Goal: Task Accomplishment & Management: Manage account settings

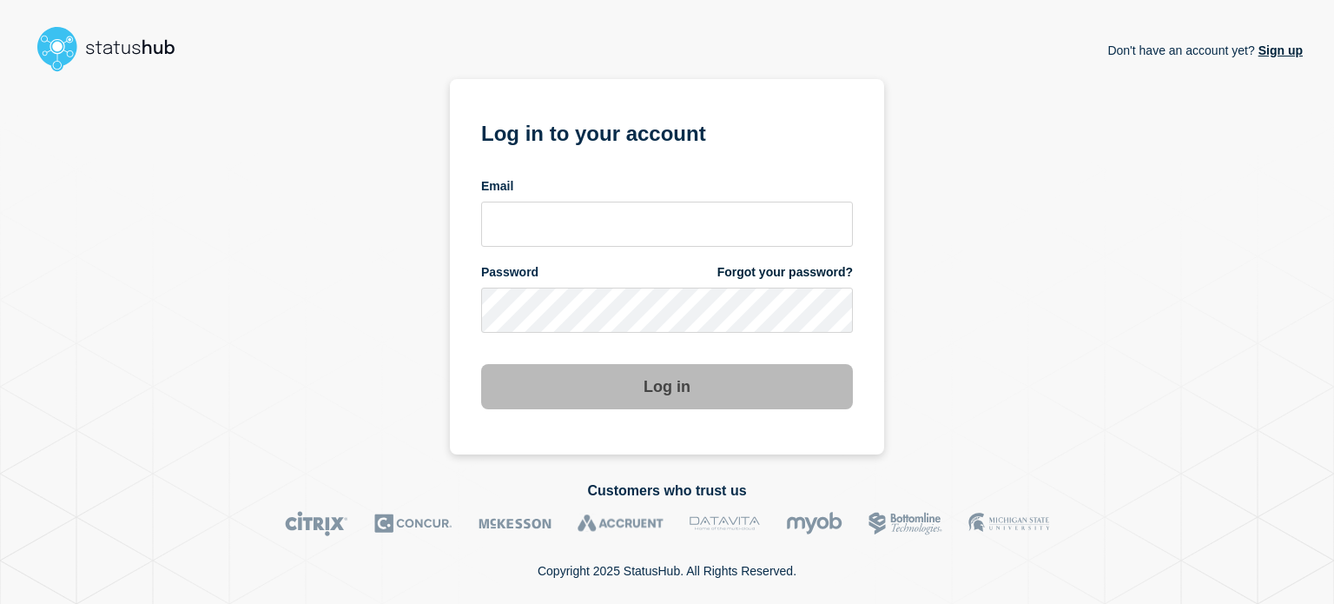
type input "[PERSON_NAME][EMAIL_ADDRESS][PERSON_NAME][DOMAIN_NAME]"
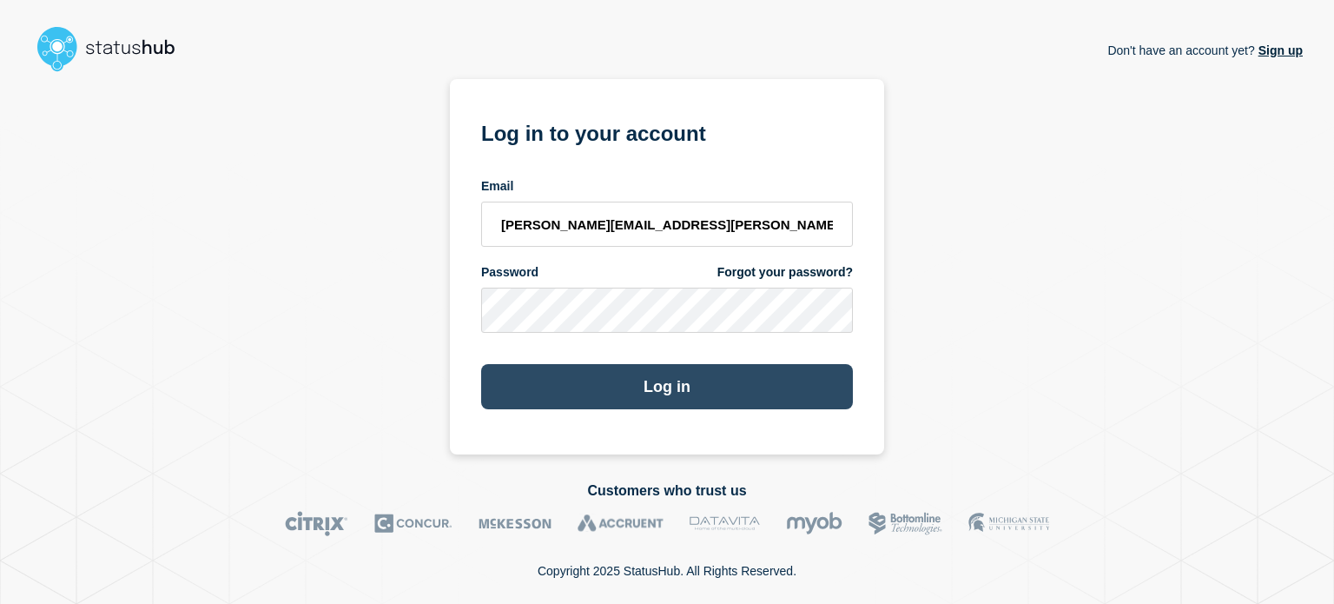
click at [587, 382] on button "Log in" at bounding box center [667, 386] width 372 height 45
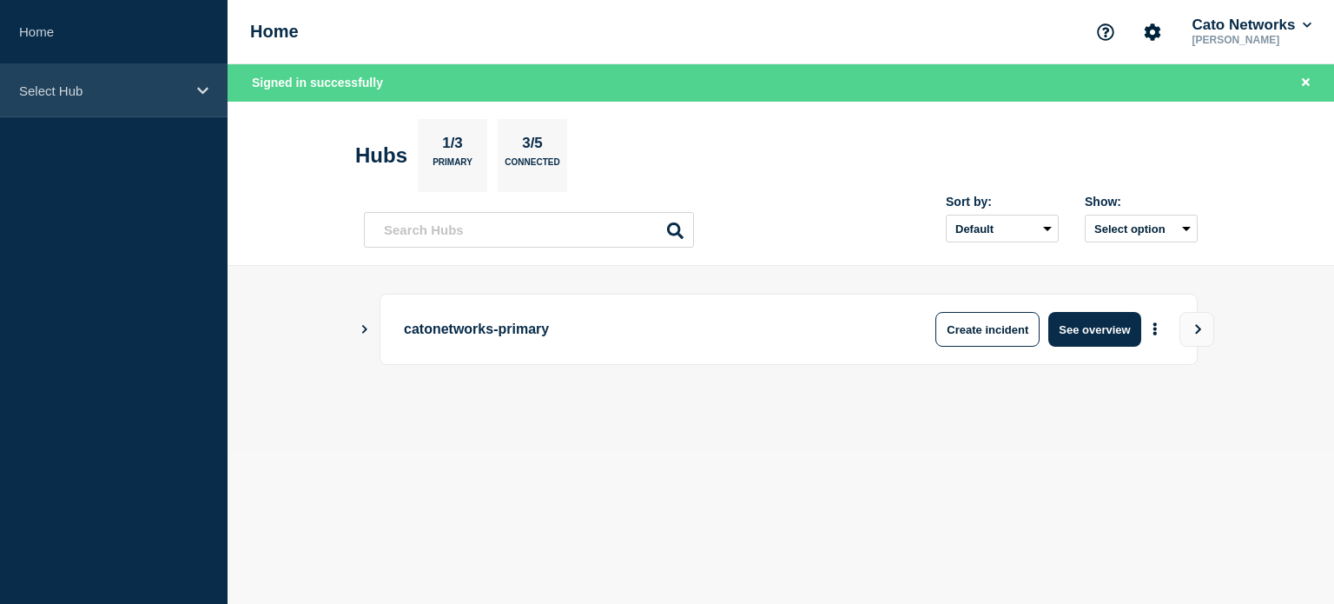
click at [87, 84] on p "Select Hub" at bounding box center [102, 90] width 167 height 15
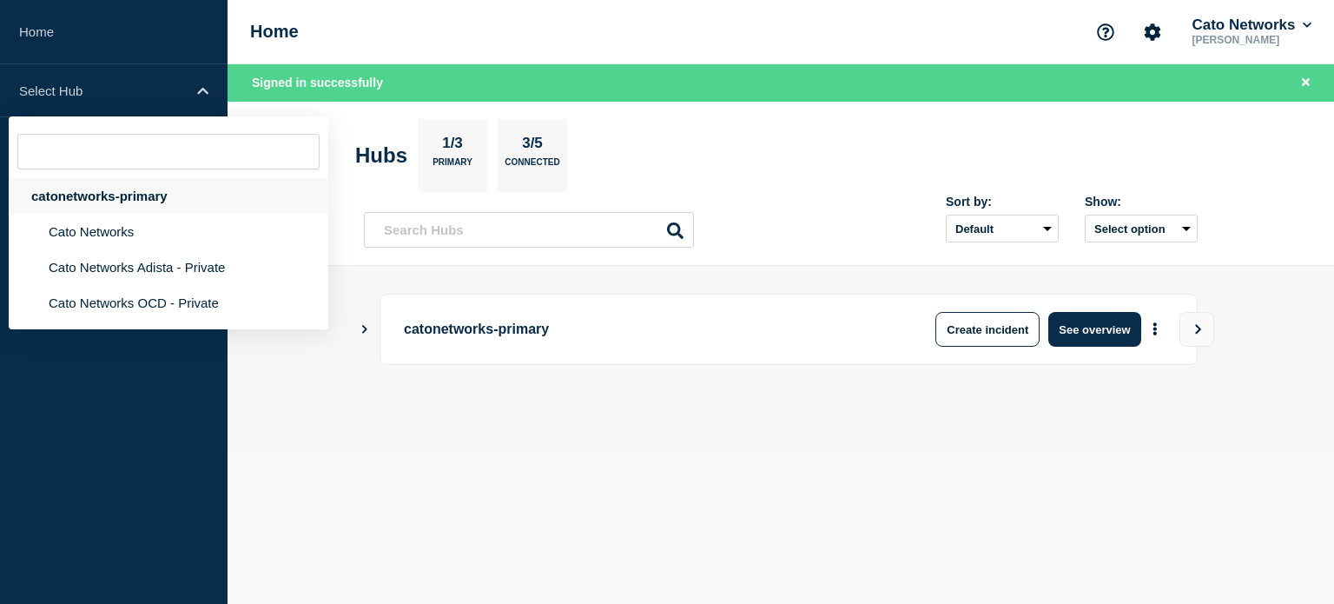
click at [82, 194] on div "catonetworks-primary" at bounding box center [169, 196] width 320 height 36
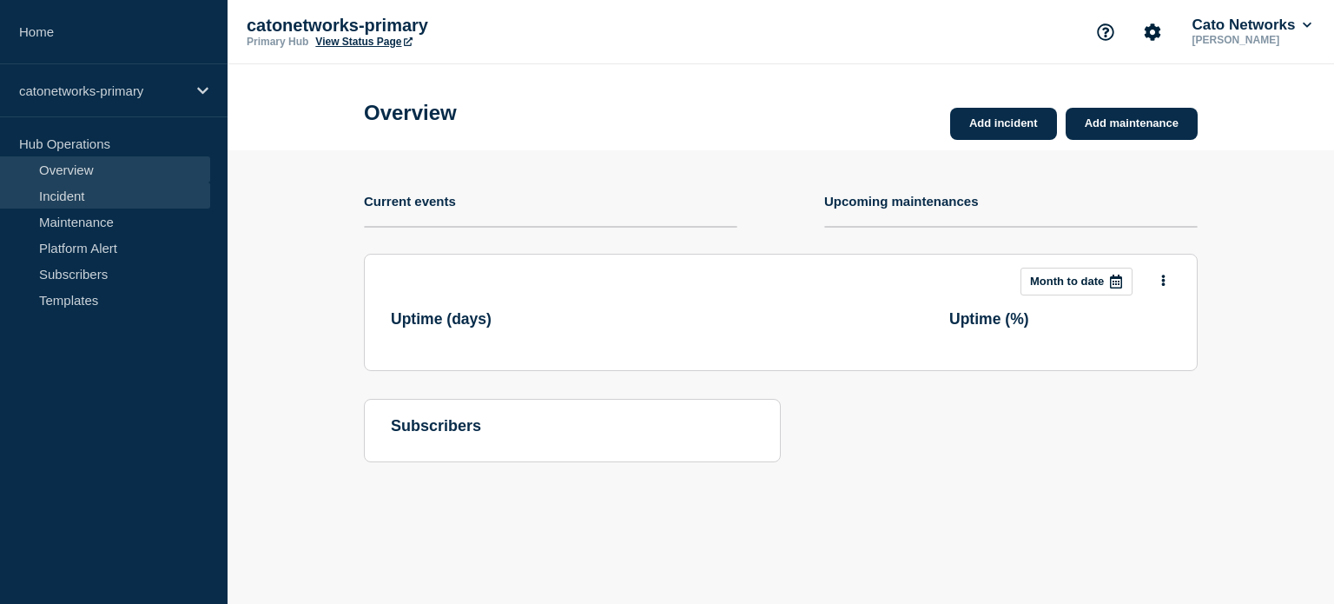
click at [76, 184] on link "Incident" at bounding box center [105, 195] width 210 height 26
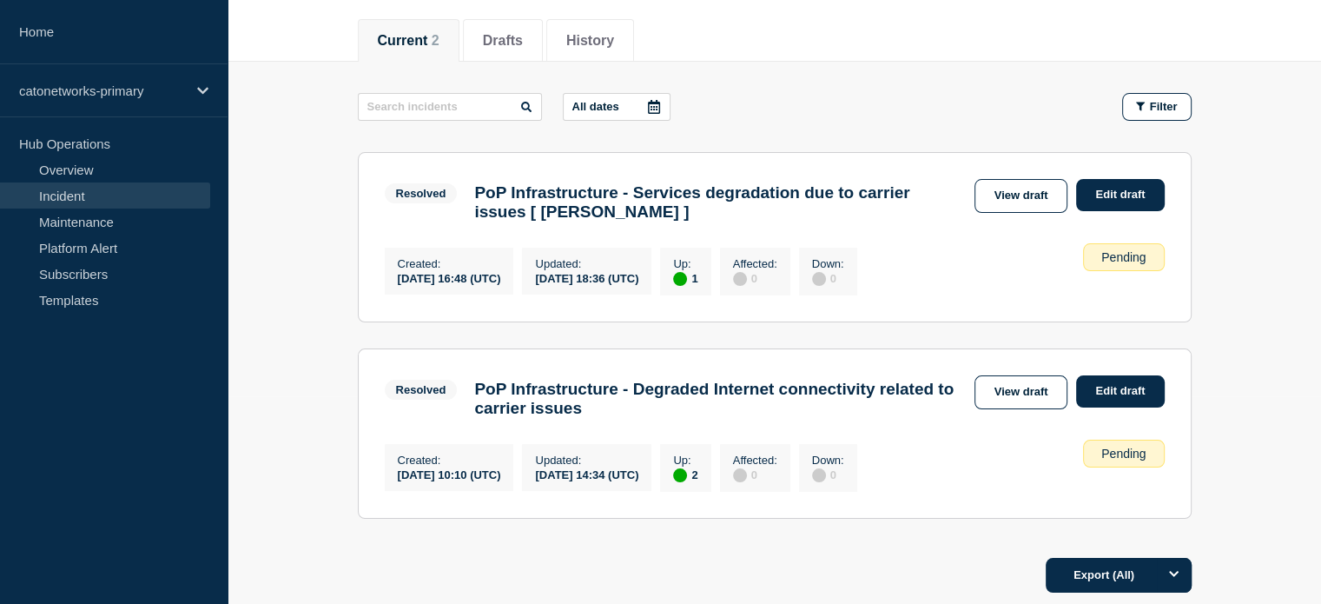
scroll to position [174, 0]
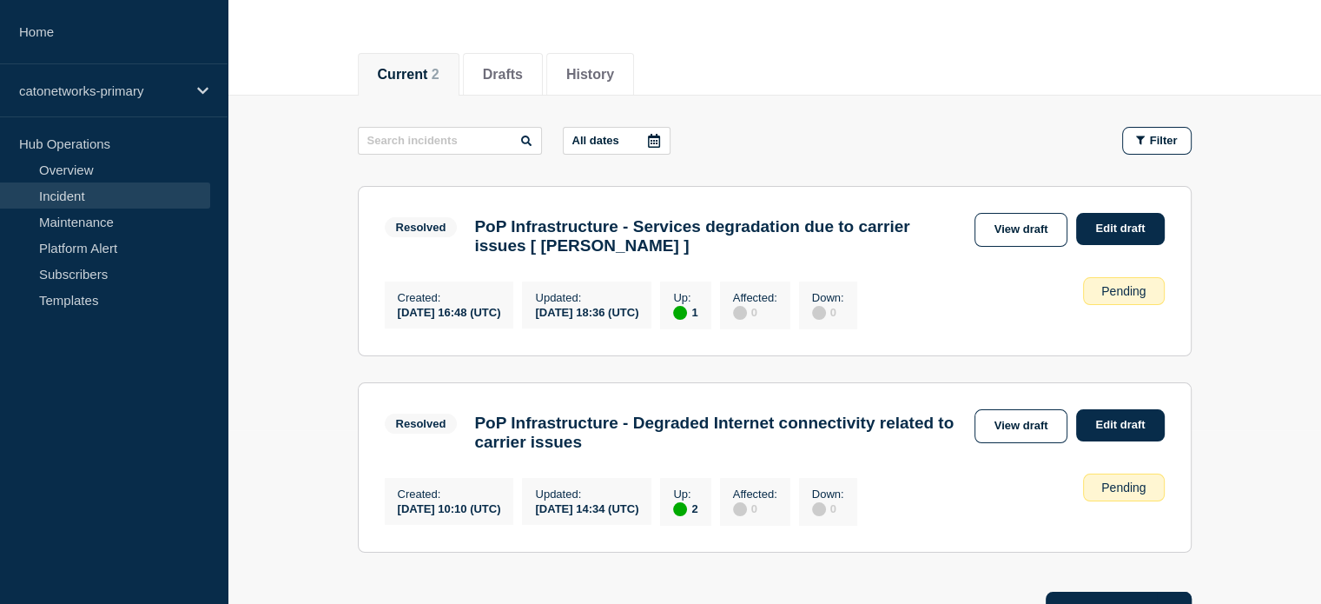
click at [882, 253] on h3 "PoP Infrastructure - Services degradation due to carrier issues [ Charlotte ]" at bounding box center [719, 236] width 491 height 38
click at [758, 249] on h3 "PoP Infrastructure - Services degradation due to carrier issues [ Charlotte ]" at bounding box center [719, 236] width 491 height 38
click at [678, 222] on h3 "PoP Infrastructure - Services degradation due to carrier issues [ Charlotte ]" at bounding box center [719, 236] width 491 height 38
click at [999, 235] on link "View draft" at bounding box center [1022, 230] width 94 height 34
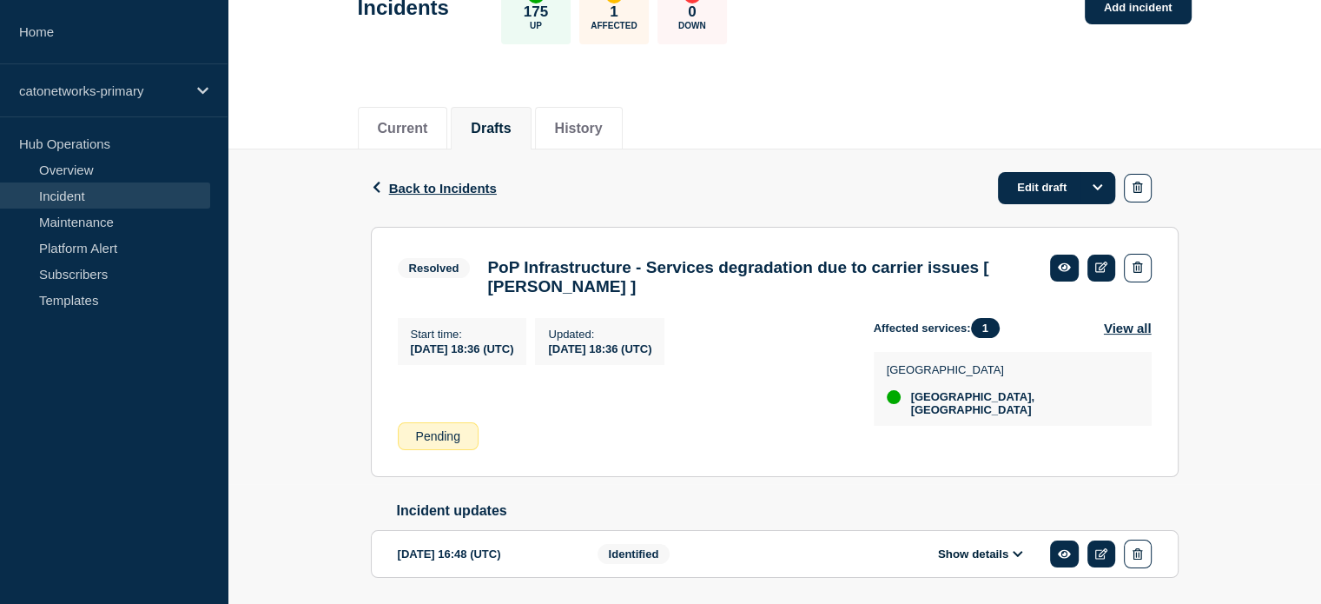
scroll to position [188, 0]
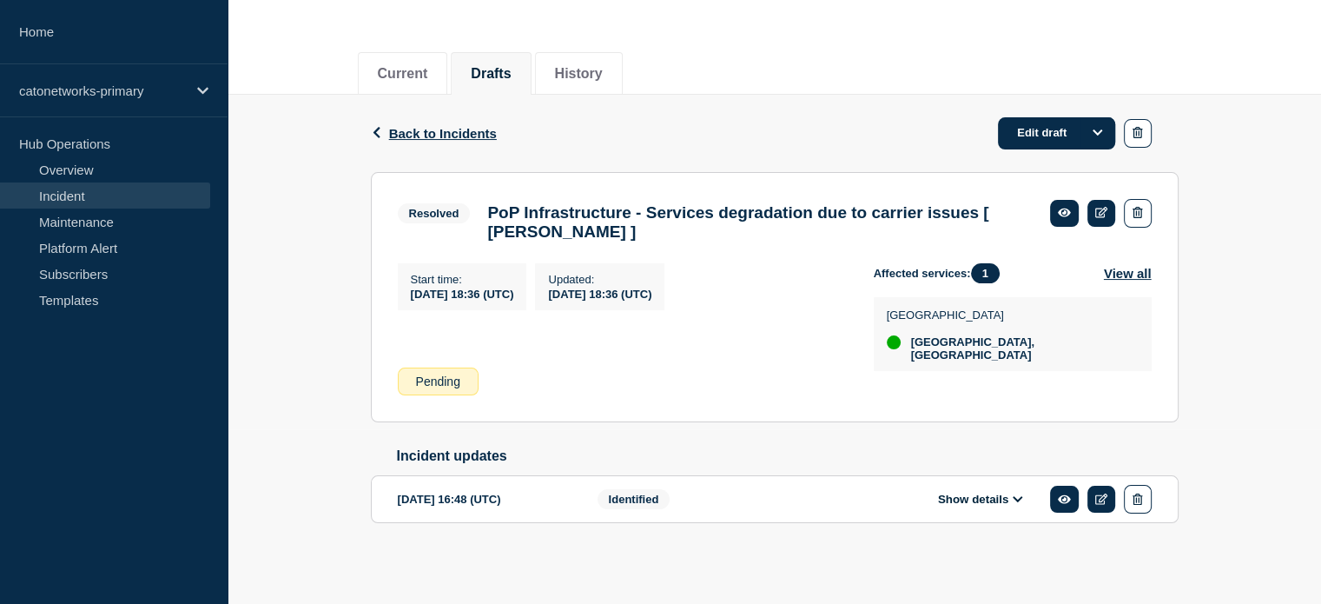
click at [1016, 499] on icon at bounding box center [1018, 499] width 10 height 6
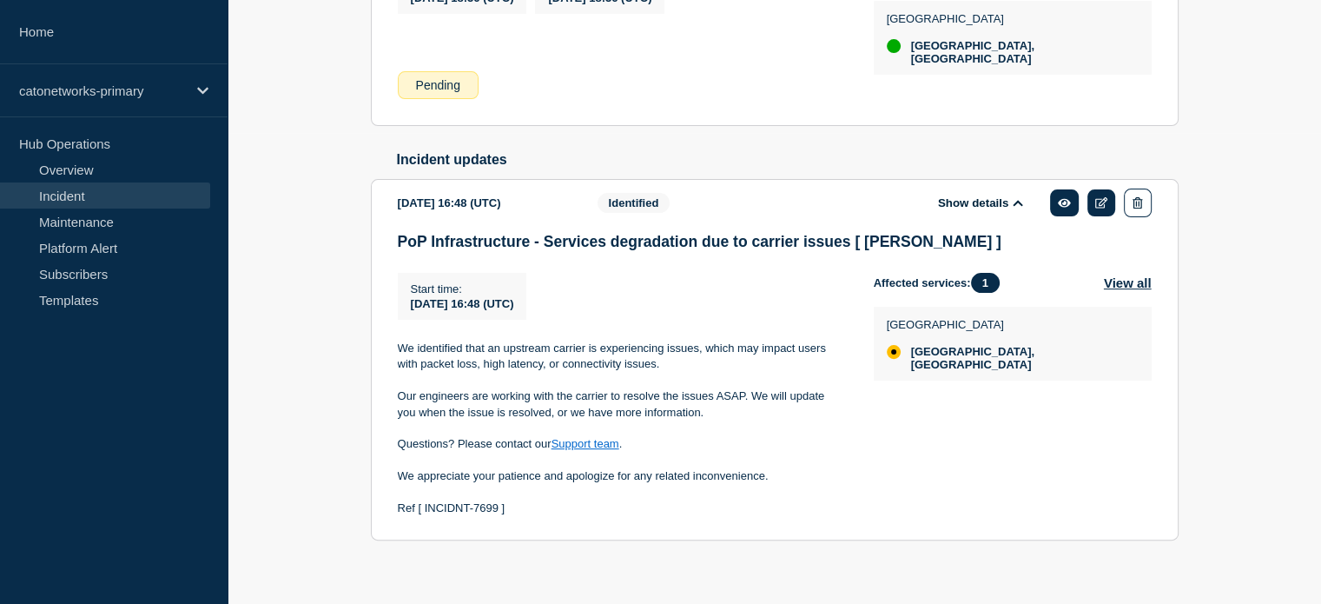
scroll to position [505, 0]
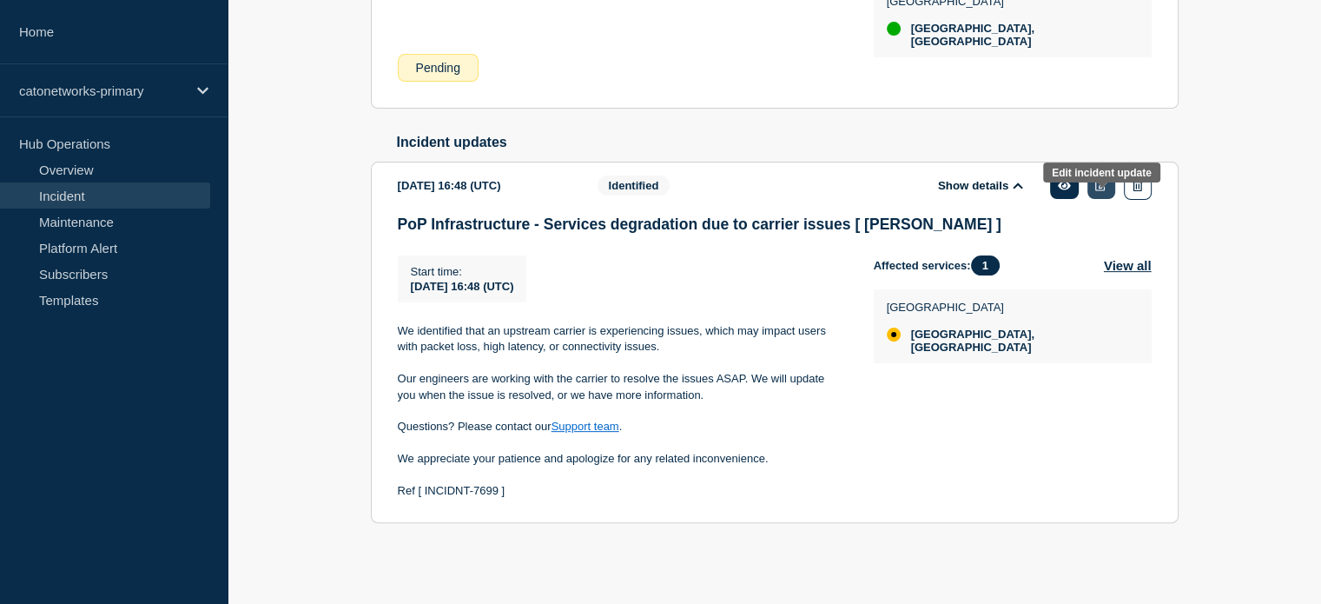
click at [1100, 180] on icon at bounding box center [1101, 185] width 13 height 11
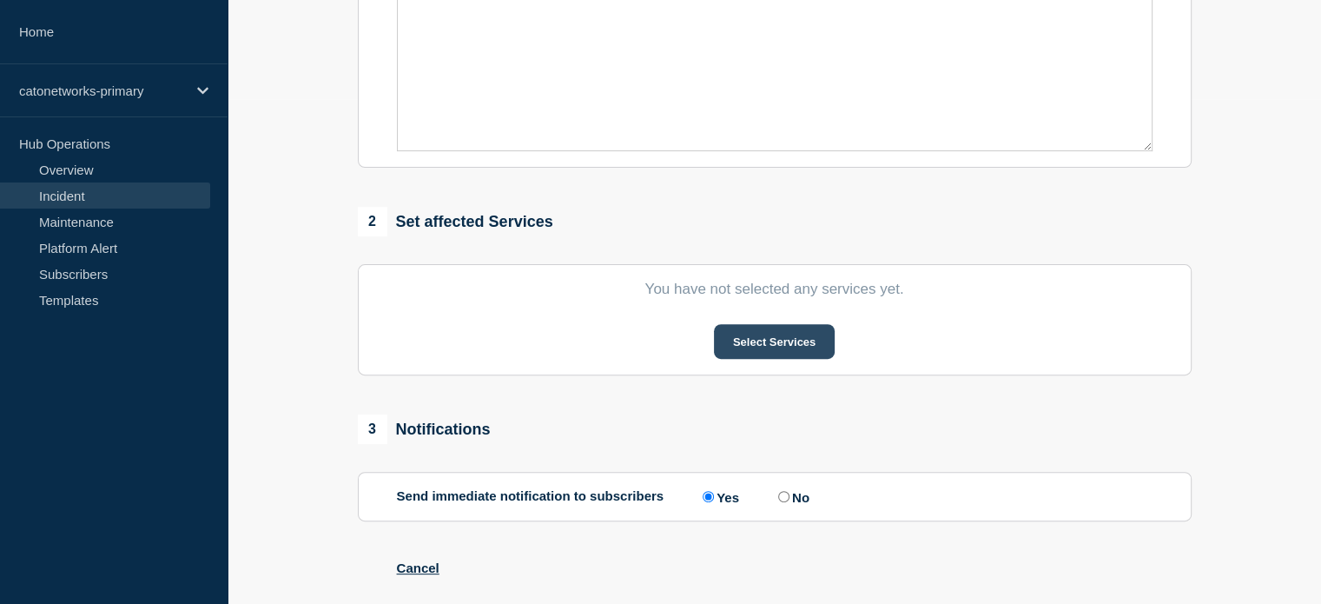
type input "PoP Infrastructure - Services degradation due to carrier issues [ Charlotte ]"
type input "16:48"
select select "identified"
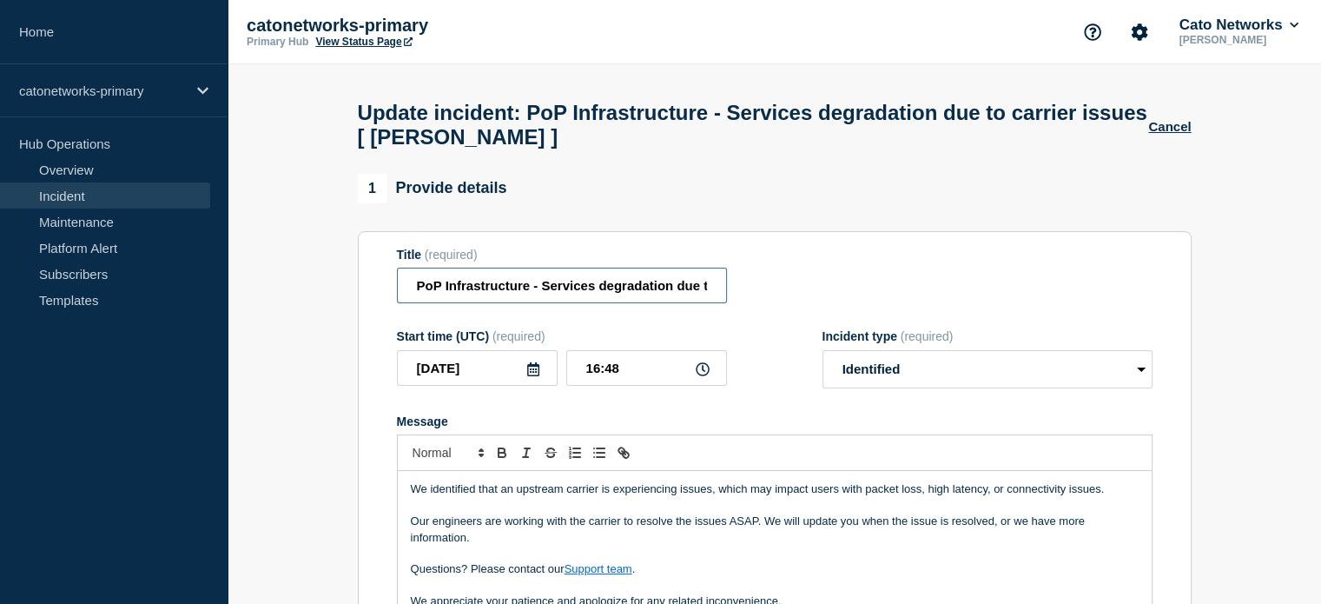
click at [653, 303] on input "PoP Infrastructure - Services degradation due to carrier issues [ Charlotte ]" at bounding box center [562, 286] width 330 height 36
drag, startPoint x: 654, startPoint y: 291, endPoint x: 785, endPoint y: 288, distance: 131.2
click at [785, 288] on div "Title (required) PoP Infrastructure - Services degradation due to carrier issue…" at bounding box center [775, 276] width 756 height 56
click at [667, 297] on input "PoP Infrastructure - Services degradation due to carrier issues [ Charlotte ]" at bounding box center [562, 286] width 330 height 36
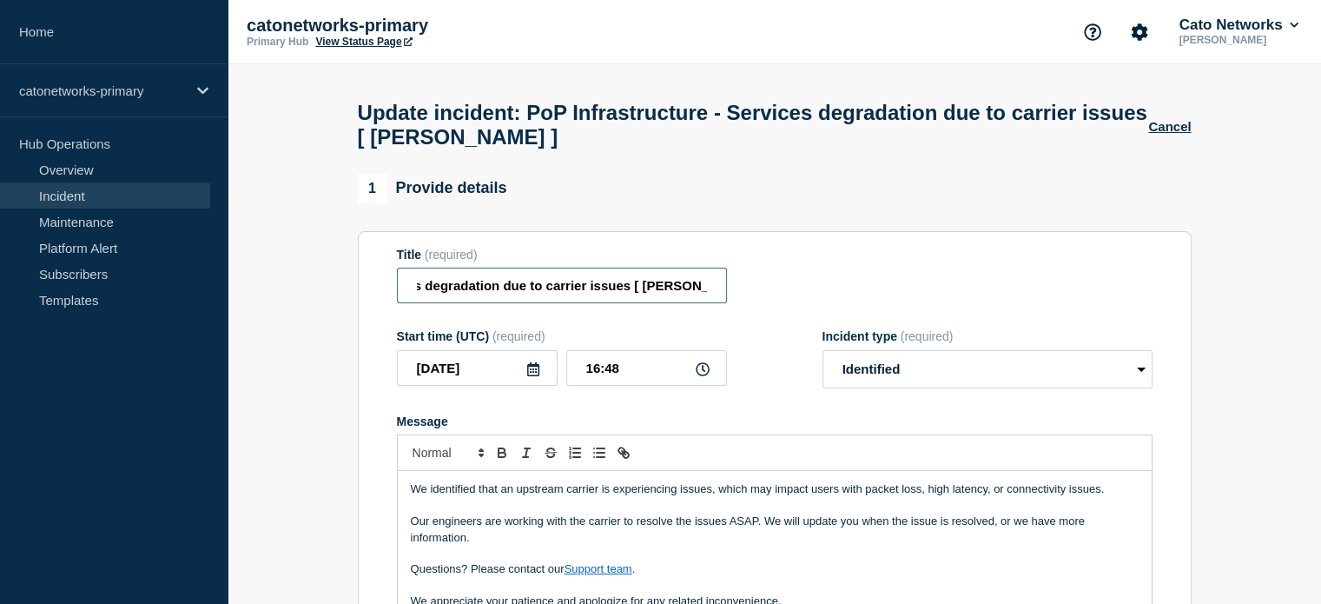
drag, startPoint x: 651, startPoint y: 294, endPoint x: 696, endPoint y: 291, distance: 44.4
click at [696, 291] on input "PoP Infrastructure - Services degradation due to carrier issues [ Charlotte ]" at bounding box center [562, 286] width 330 height 36
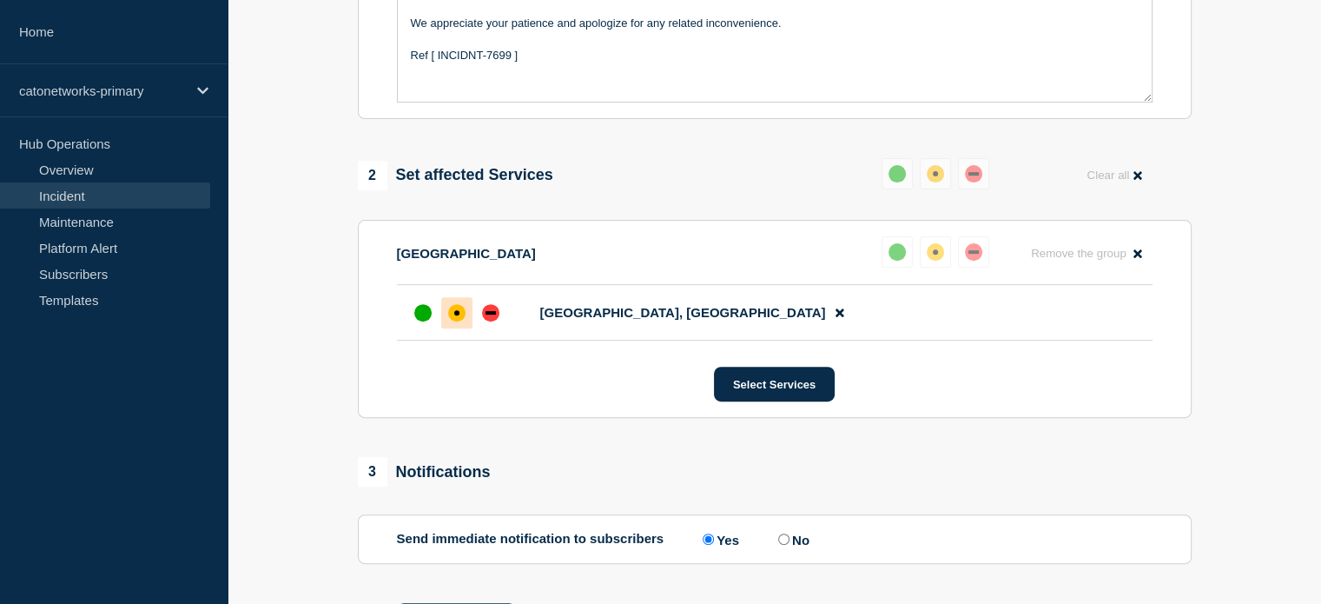
scroll to position [694, 0]
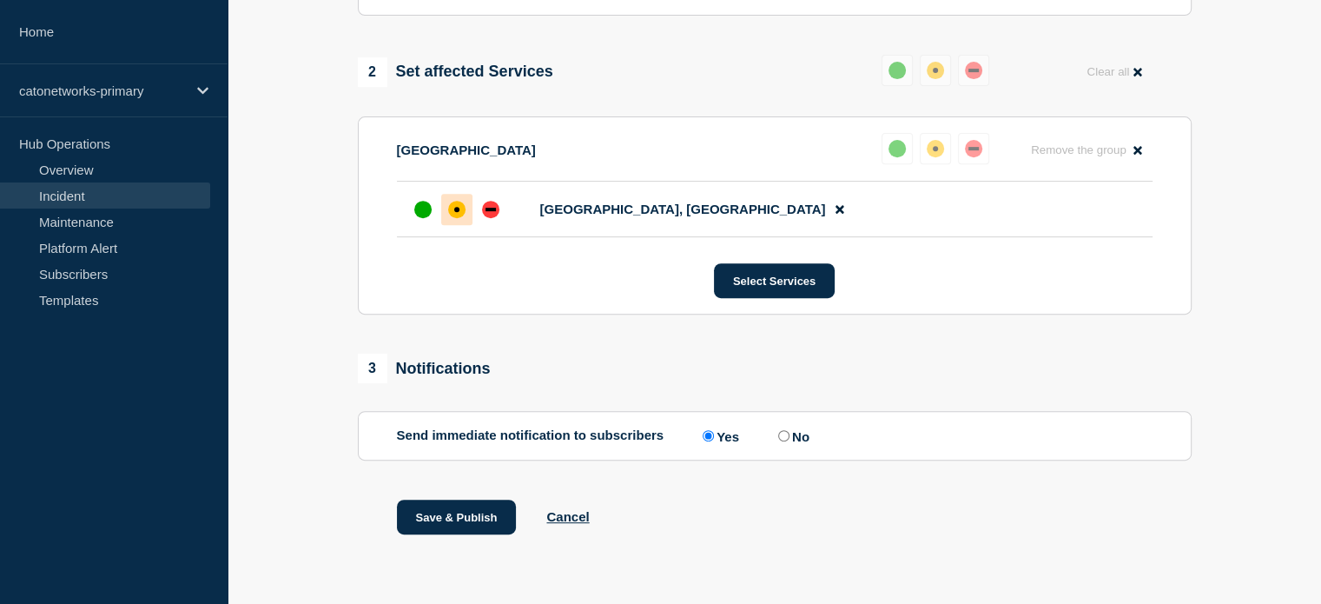
type input "PoP Infrastructure - Services degradation due to carrier issues [ CenturyLink ]"
click at [780, 432] on label "No" at bounding box center [792, 435] width 36 height 17
click at [780, 432] on input "No" at bounding box center [783, 435] width 11 height 11
radio input "true"
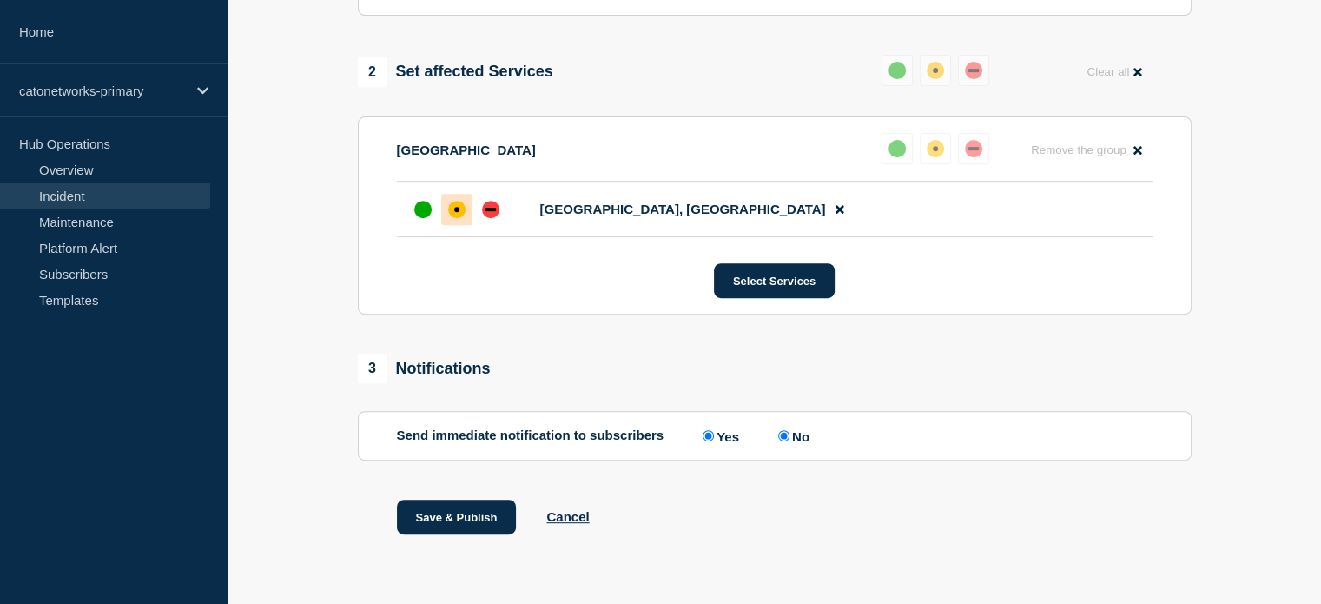
radio input "false"
click at [460, 513] on button "Save & Publish" at bounding box center [457, 516] width 120 height 35
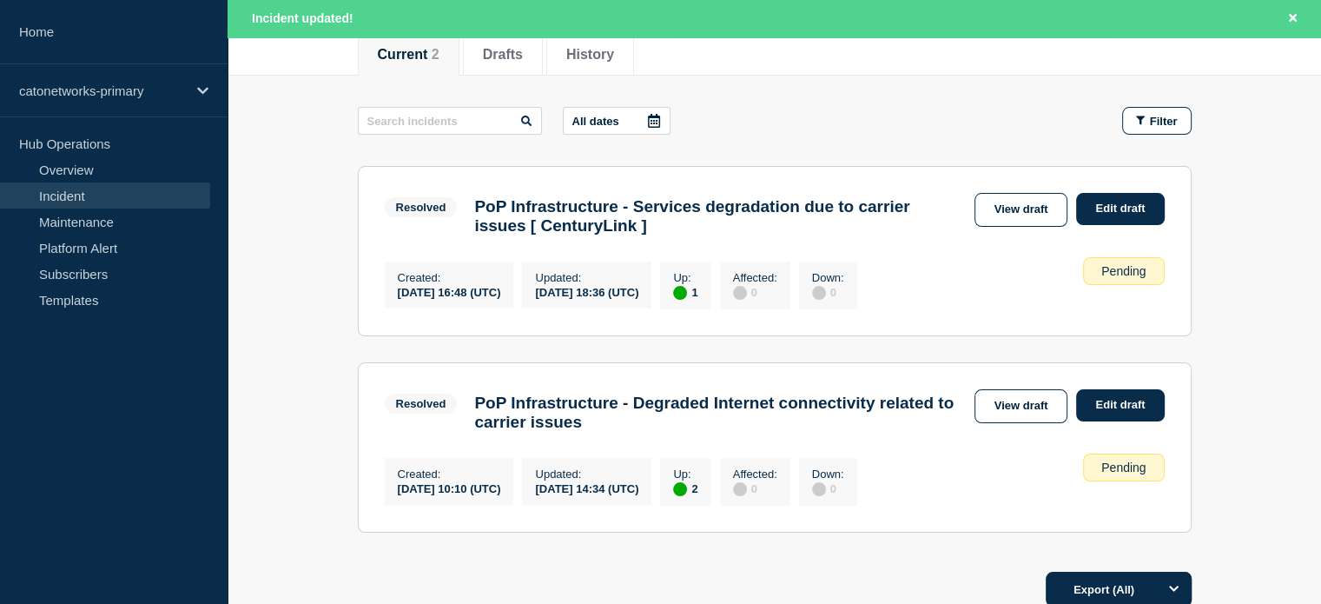
scroll to position [261, 0]
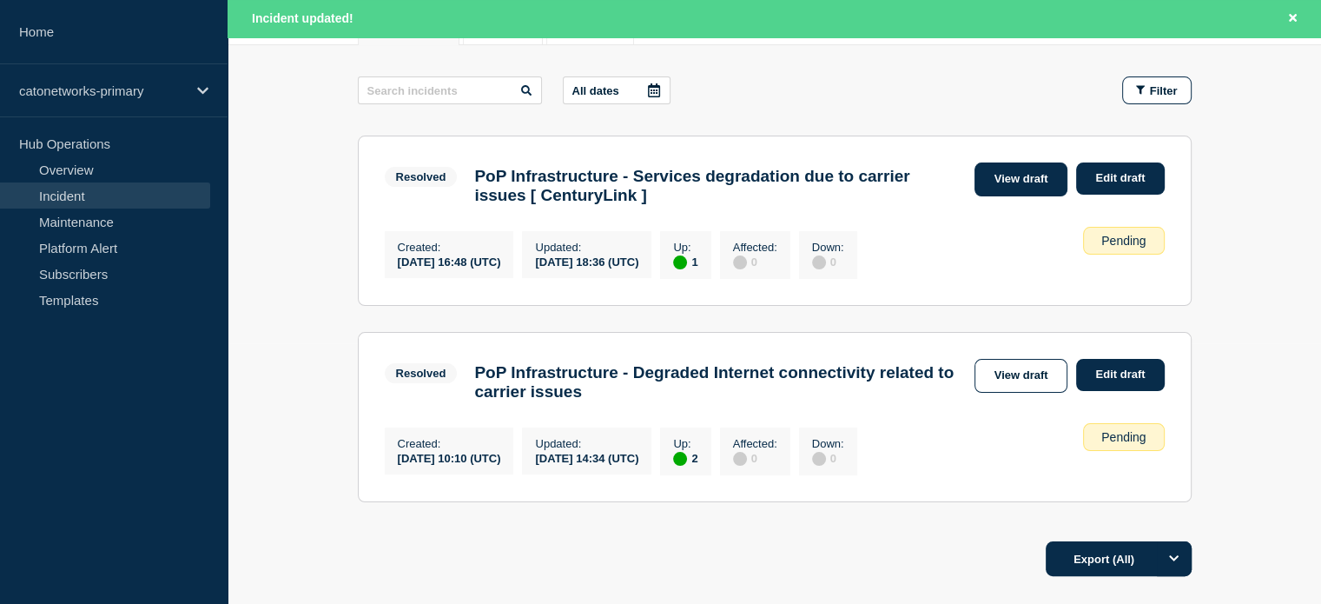
click at [991, 184] on link "View draft" at bounding box center [1022, 179] width 94 height 34
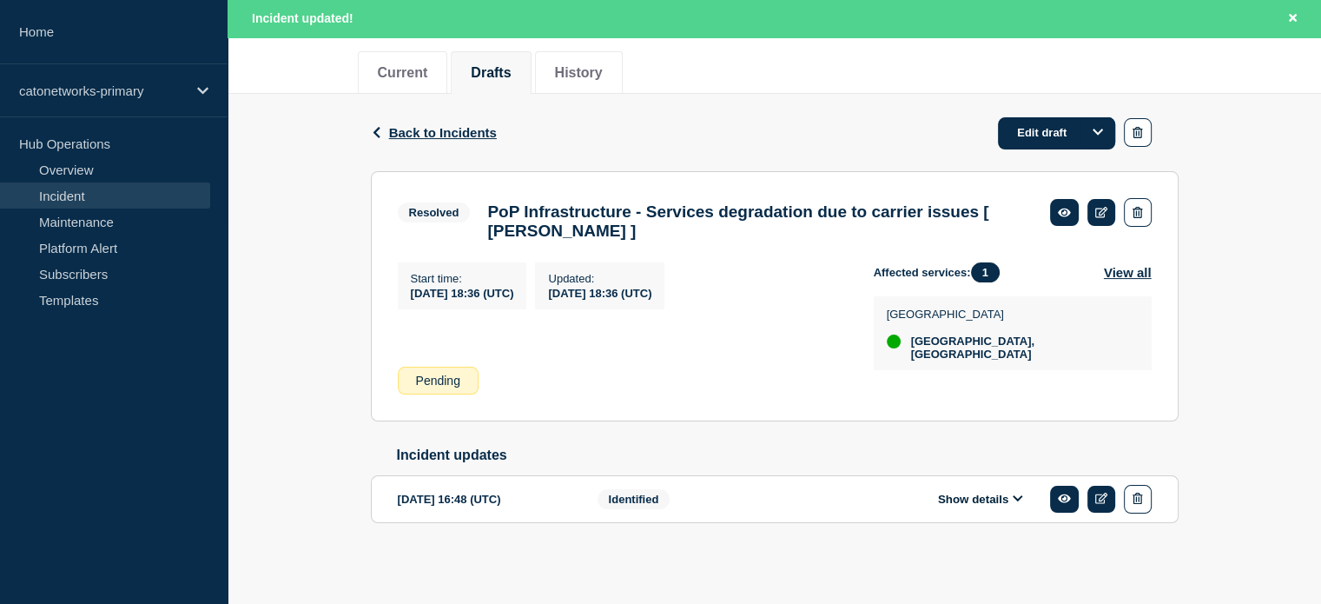
scroll to position [226, 0]
click at [1038, 121] on link "Edit draft" at bounding box center [1056, 133] width 117 height 32
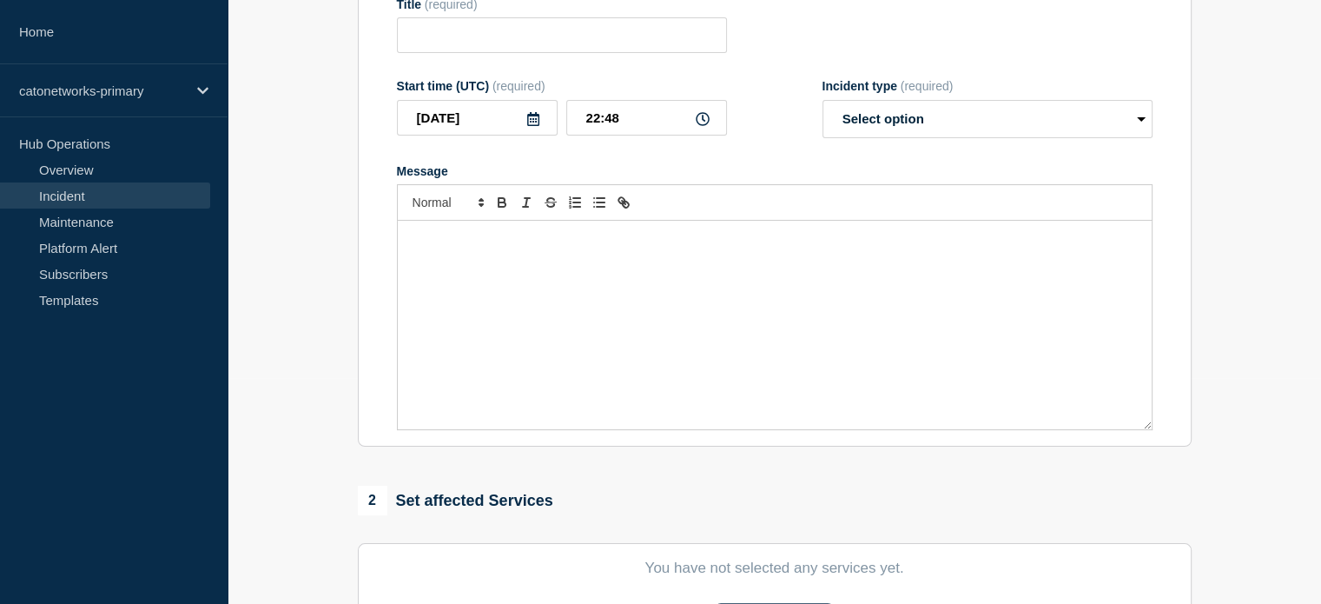
type input "PoP Infrastructure - Services degradation due to carrier issues [ Charlotte ]"
type input "18:36"
select select "resolved"
radio input "false"
radio input "true"
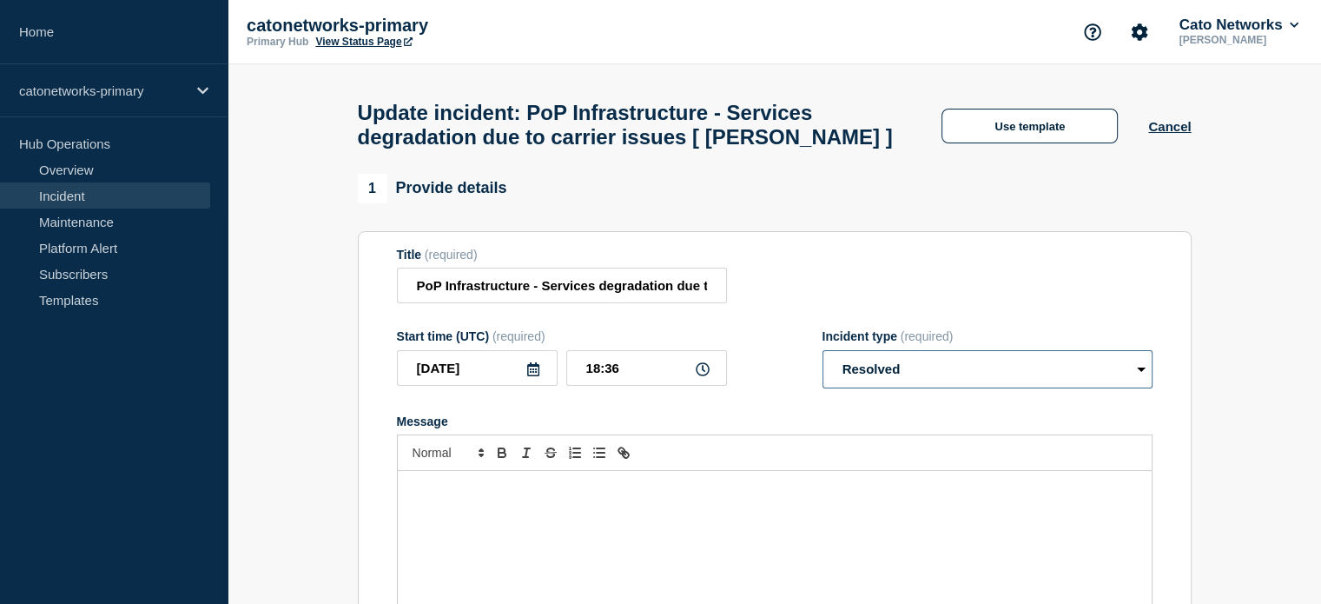
click at [901, 388] on select "Select option Investigating Identified Monitoring Resolved" at bounding box center [988, 369] width 330 height 38
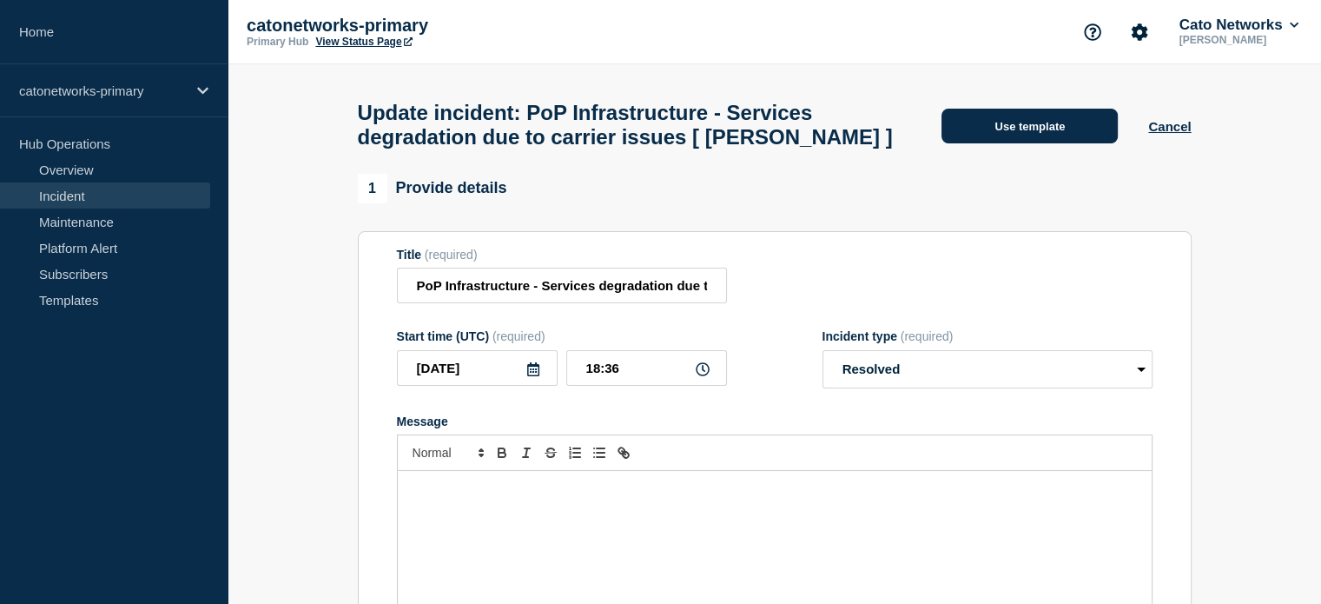
click at [1006, 136] on button "Use template" at bounding box center [1030, 126] width 176 height 35
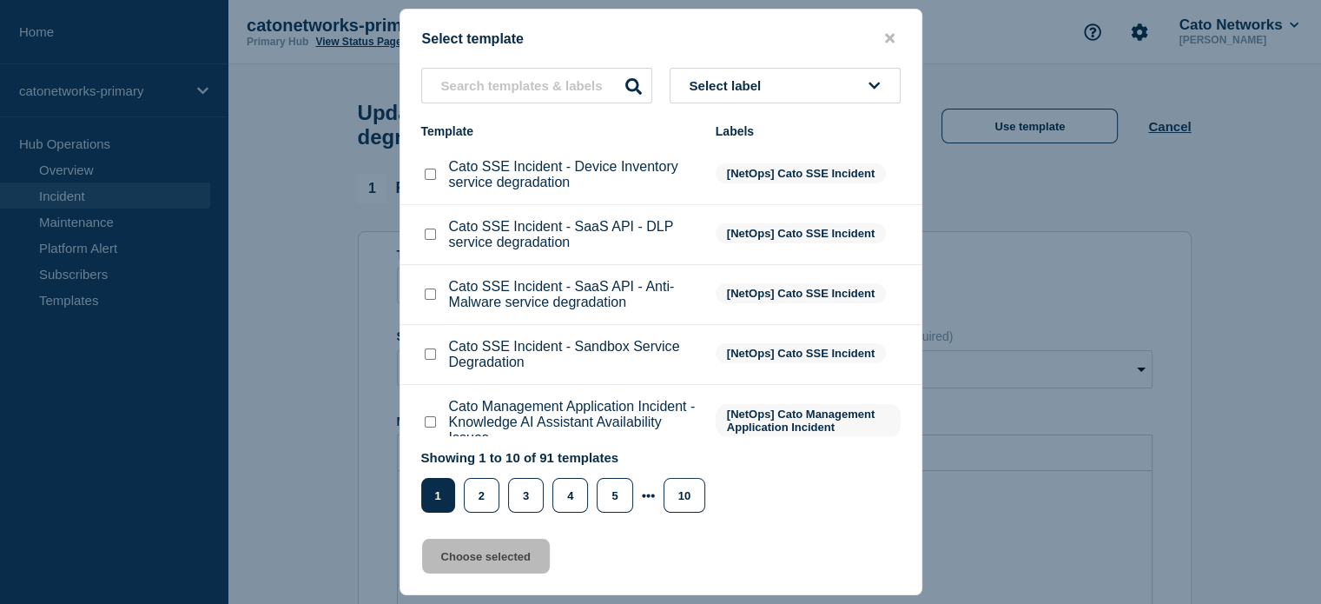
click at [722, 89] on span "Select label" at bounding box center [729, 85] width 79 height 15
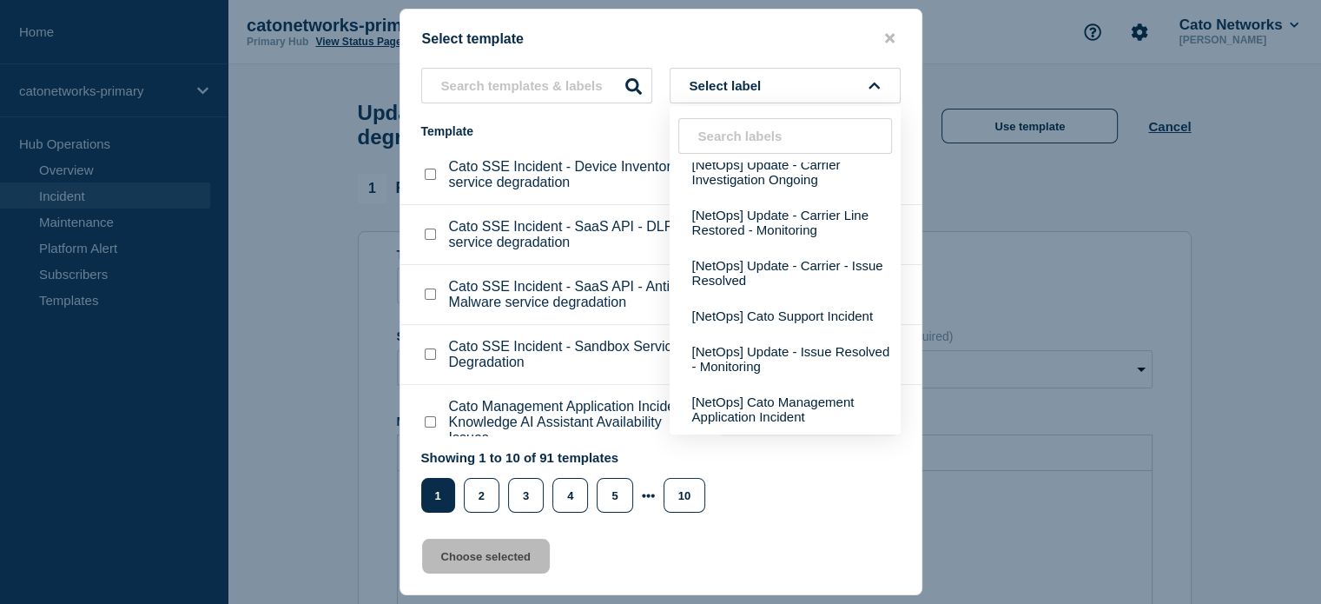
scroll to position [840, 0]
click at [784, 360] on button "[NetOps] Update - Issue Resolved - Monitoring" at bounding box center [785, 359] width 231 height 50
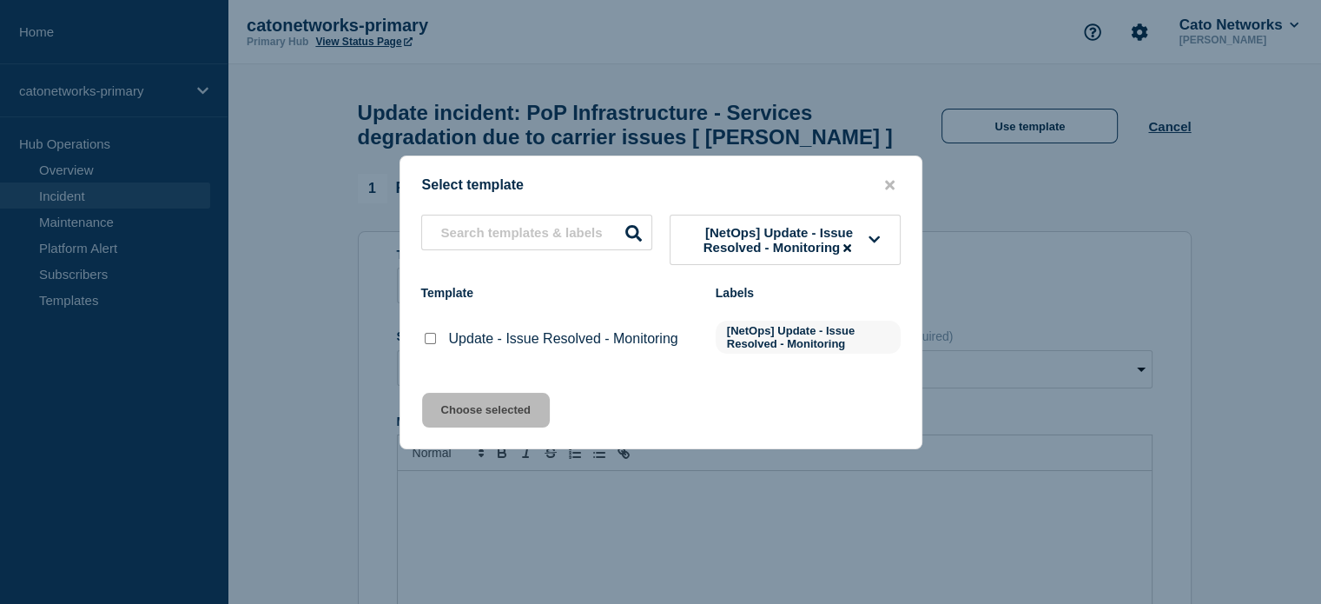
click at [426, 344] on input "Update - Issue Resolved - Monitoring checkbox" at bounding box center [430, 338] width 11 height 11
checkbox input "true"
click at [500, 411] on button "Choose selected" at bounding box center [486, 410] width 128 height 35
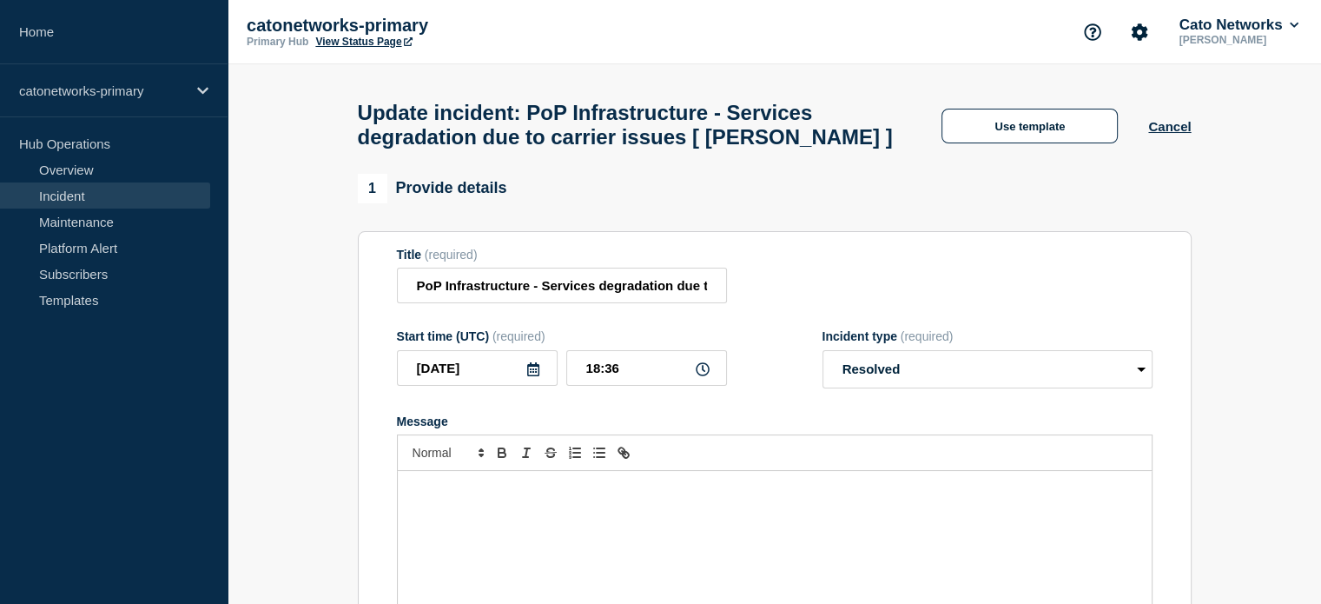
select select "monitoring"
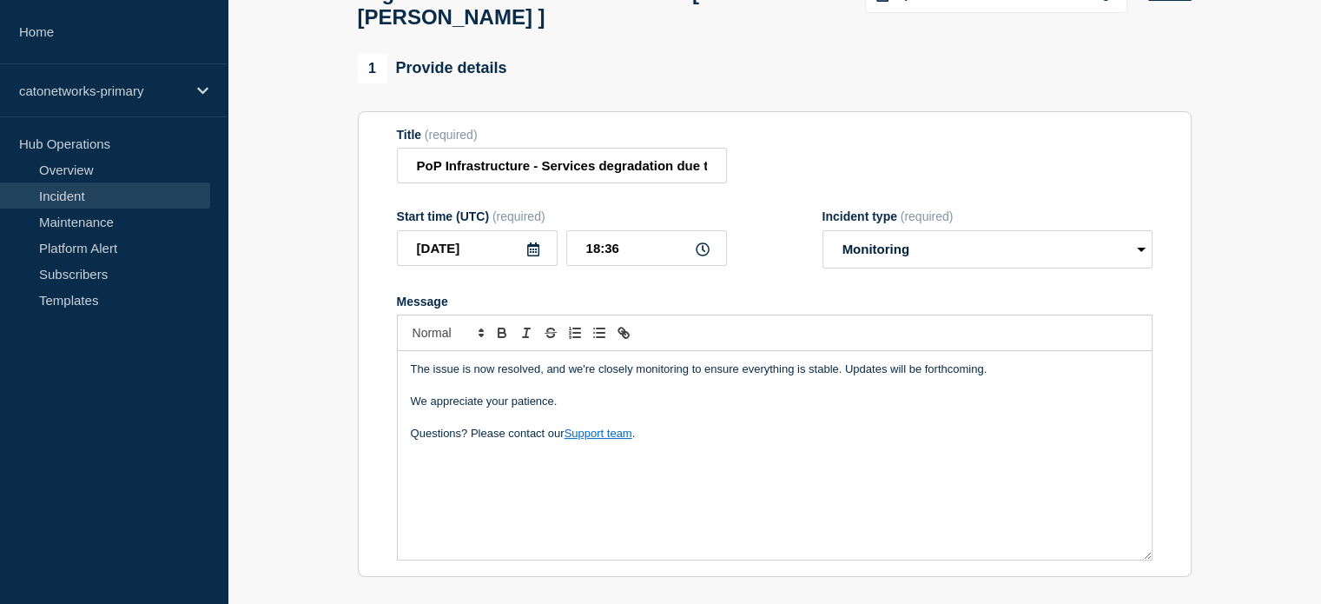
scroll to position [115, 0]
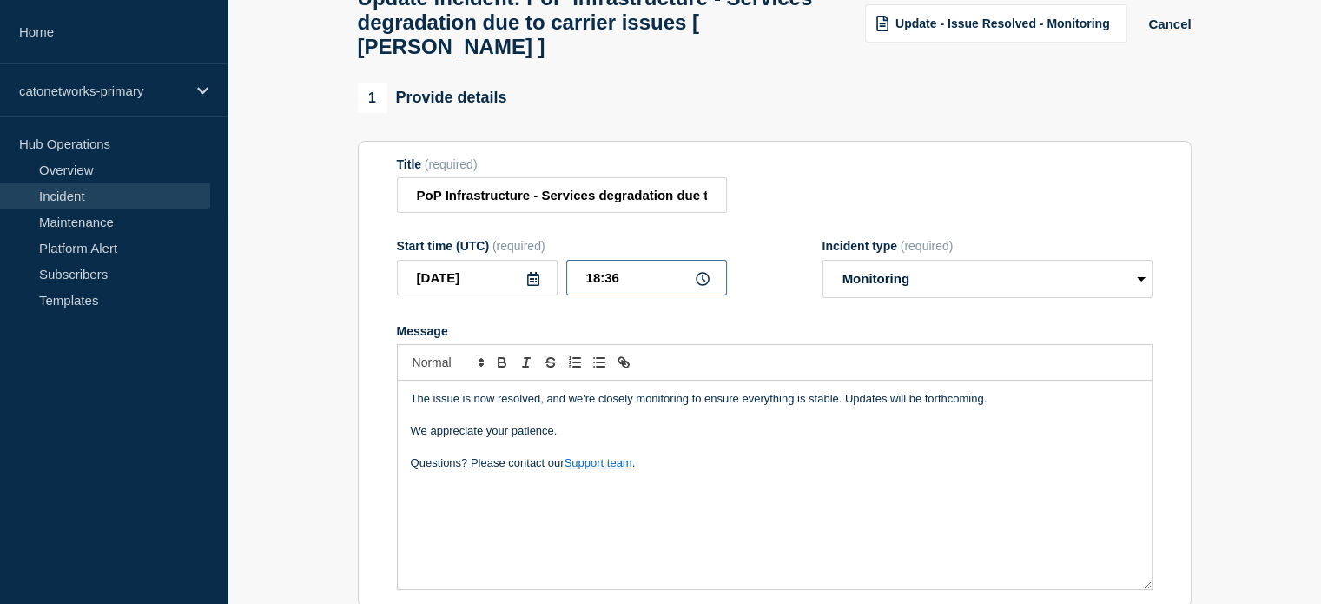
drag, startPoint x: 598, startPoint y: 288, endPoint x: 559, endPoint y: 282, distance: 40.4
click at [559, 283] on div "2025-10-01 18:36" at bounding box center [562, 278] width 330 height 36
type input "20:24"
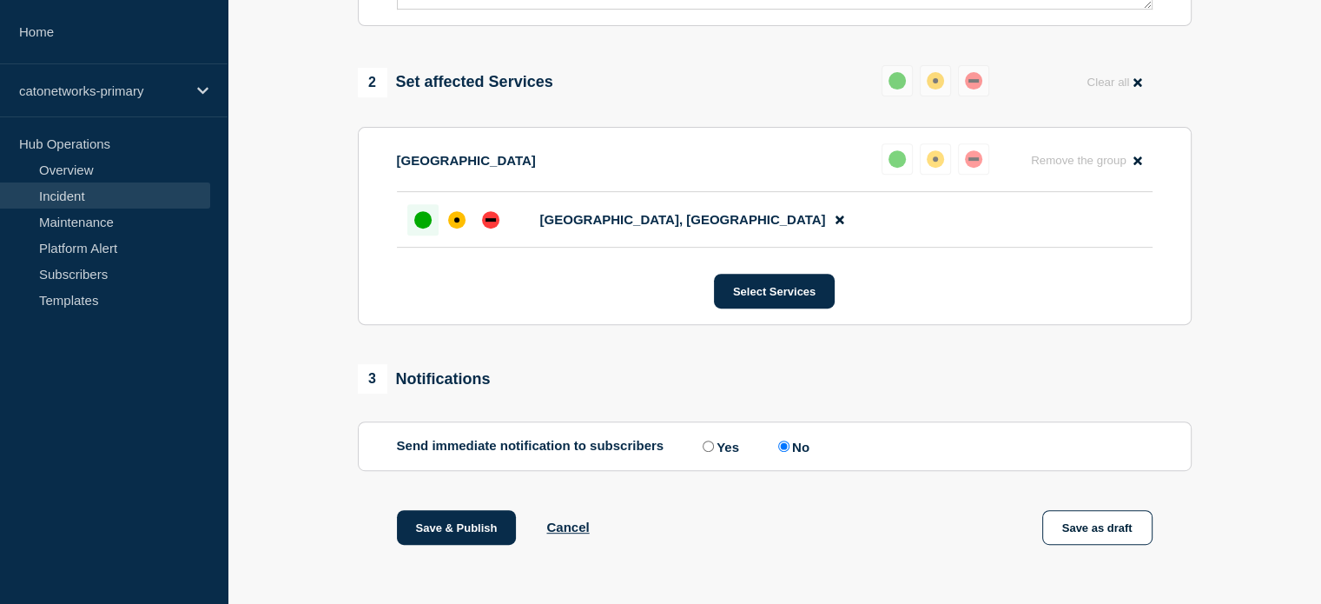
scroll to position [723, 0]
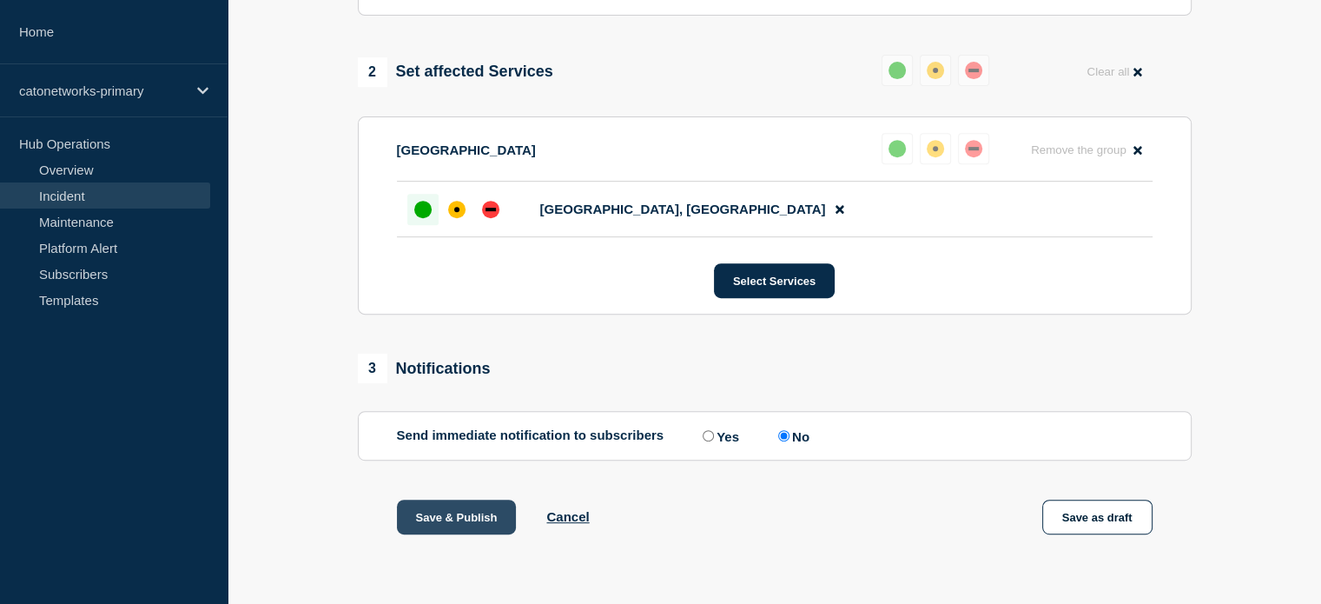
click at [483, 518] on button "Save & Publish" at bounding box center [457, 516] width 120 height 35
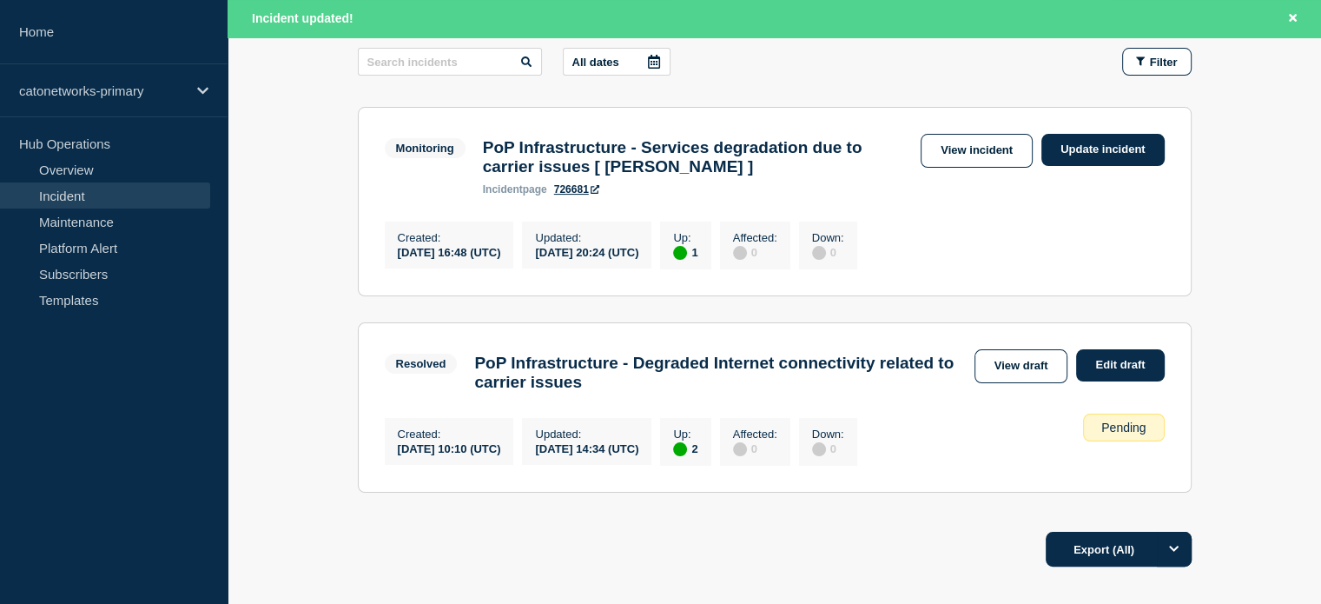
scroll to position [261, 0]
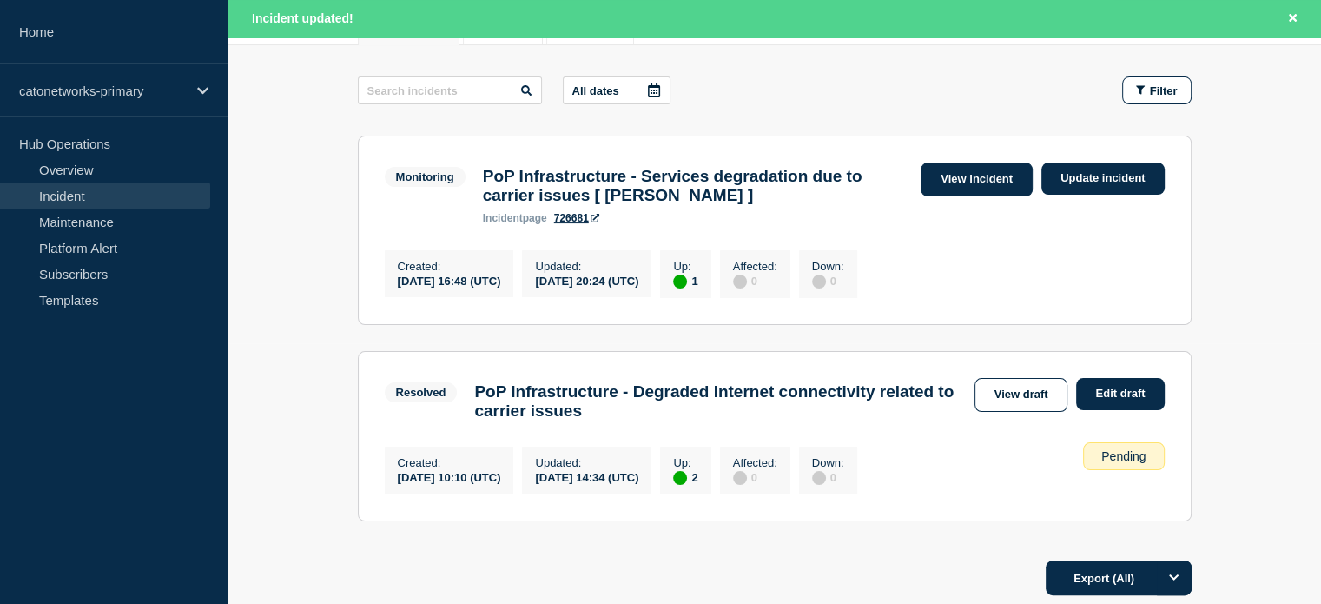
click at [928, 176] on link "View incident" at bounding box center [977, 179] width 112 height 34
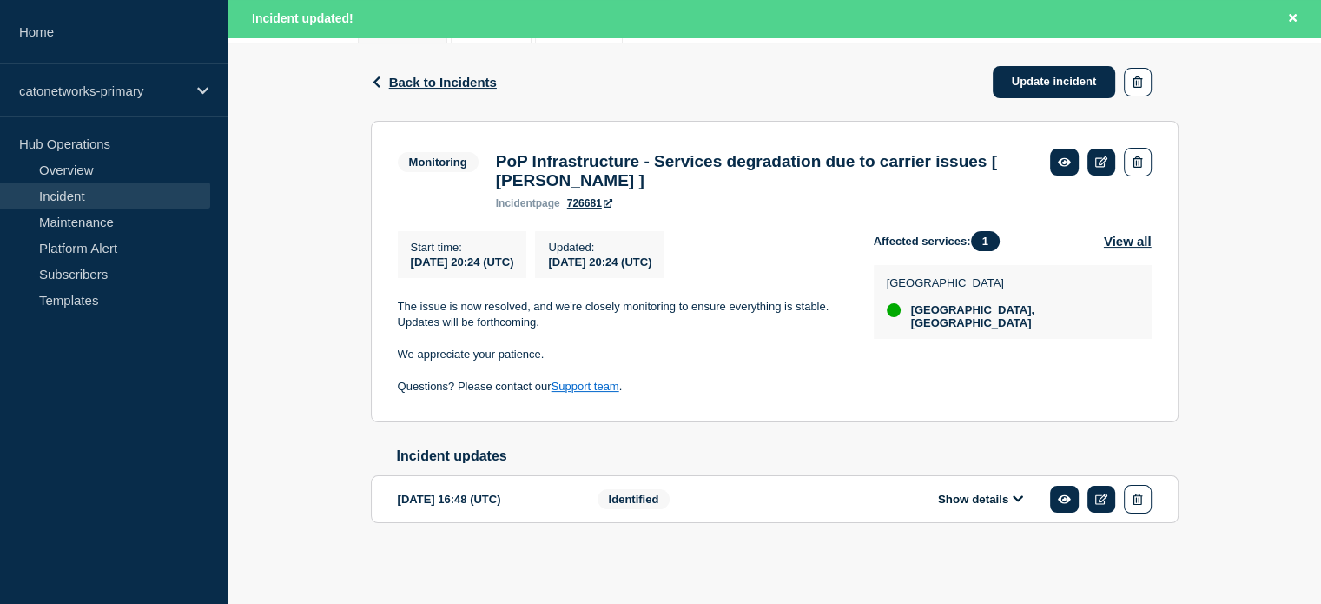
scroll to position [275, 0]
click at [723, 500] on div "Identified" at bounding box center [703, 499] width 211 height 29
click at [1002, 499] on button "Show details" at bounding box center [981, 499] width 96 height 15
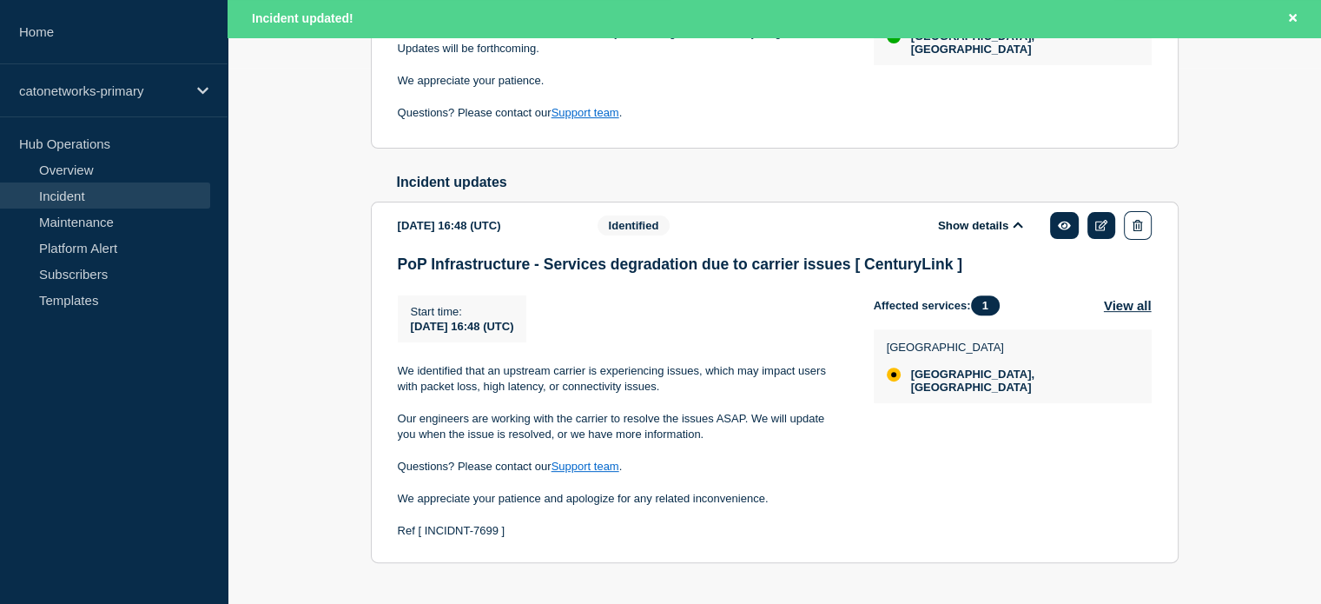
scroll to position [592, 0]
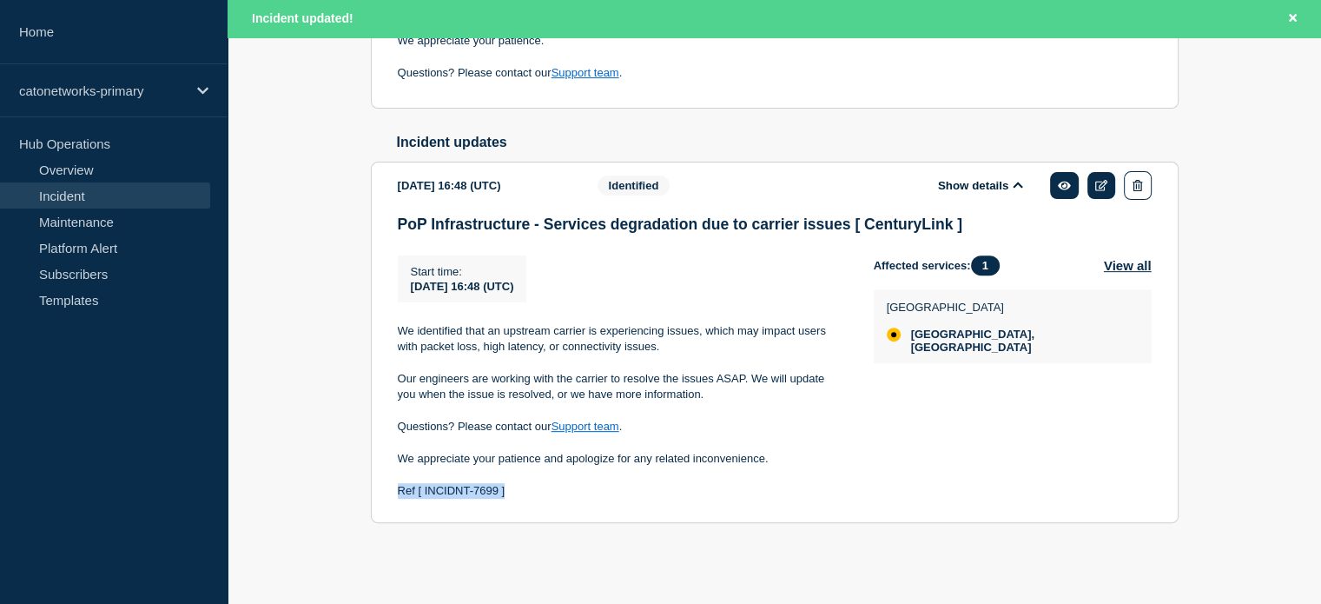
drag, startPoint x: 511, startPoint y: 493, endPoint x: 396, endPoint y: 489, distance: 114.7
click at [396, 489] on section "2025-10-01 16:48 (UTC) Show details Identified PoP Infrastructure - Services de…" at bounding box center [775, 342] width 808 height 361
copy p "Ref [ INCIDNT-7699 ]"
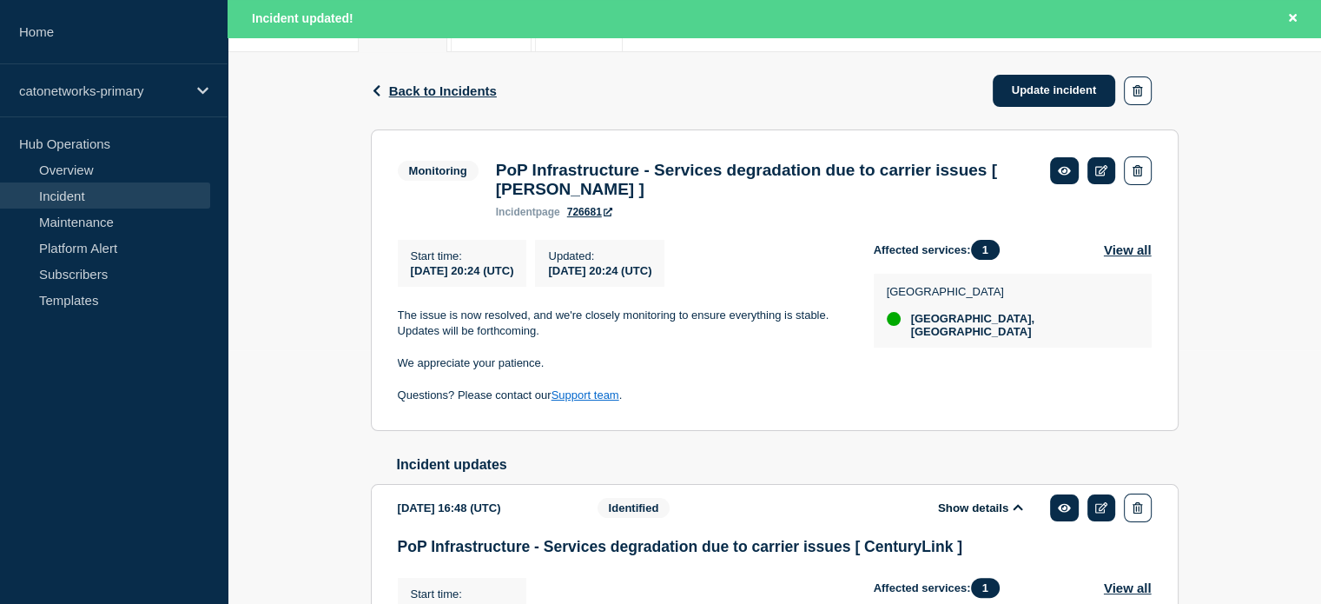
scroll to position [244, 0]
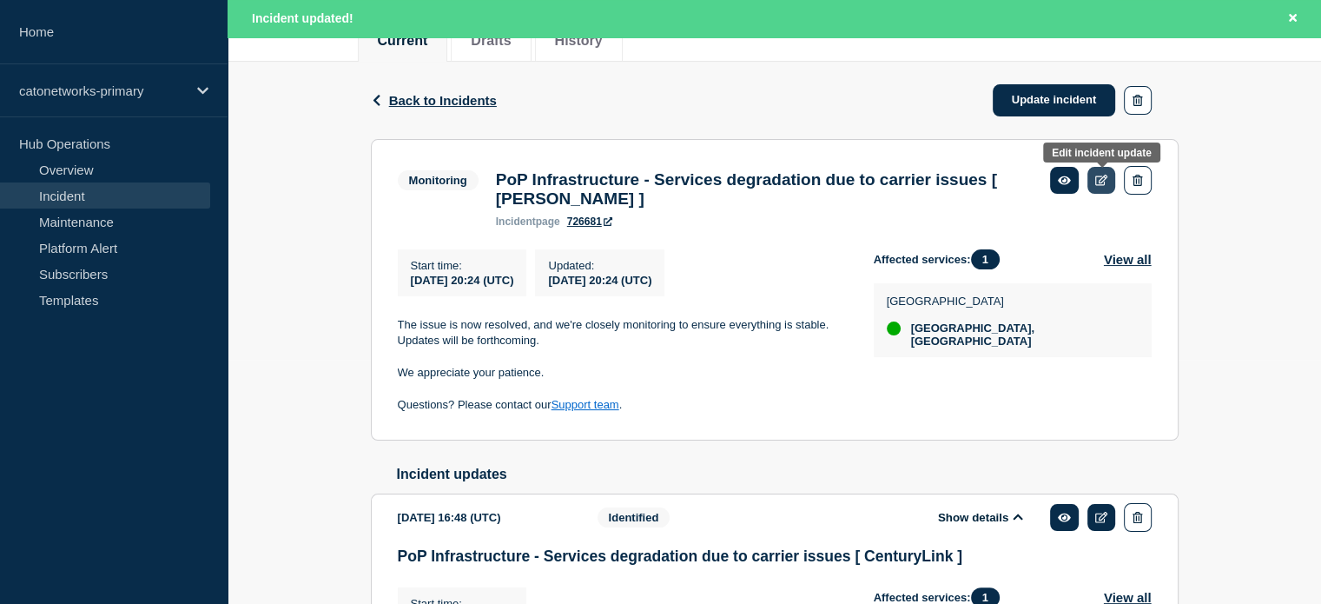
click at [1098, 176] on icon at bounding box center [1101, 180] width 13 height 11
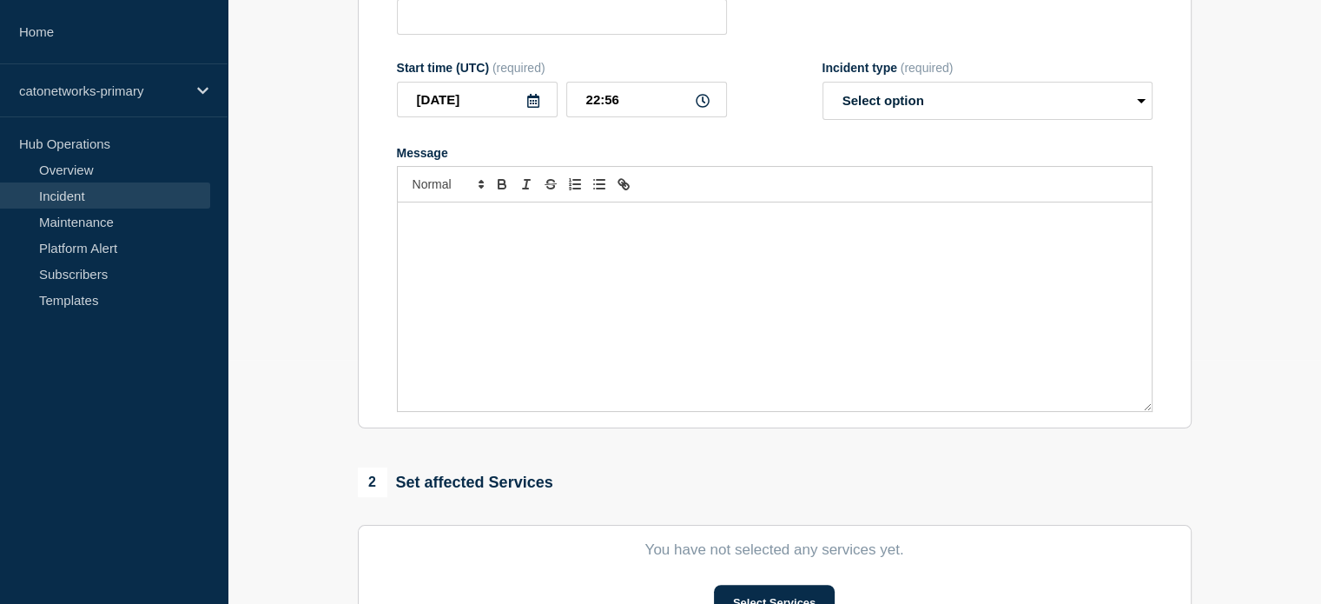
type input "PoP Infrastructure - Services degradation due to carrier issues [ Charlotte ]"
type input "20:24"
select select "monitoring"
radio input "false"
radio input "true"
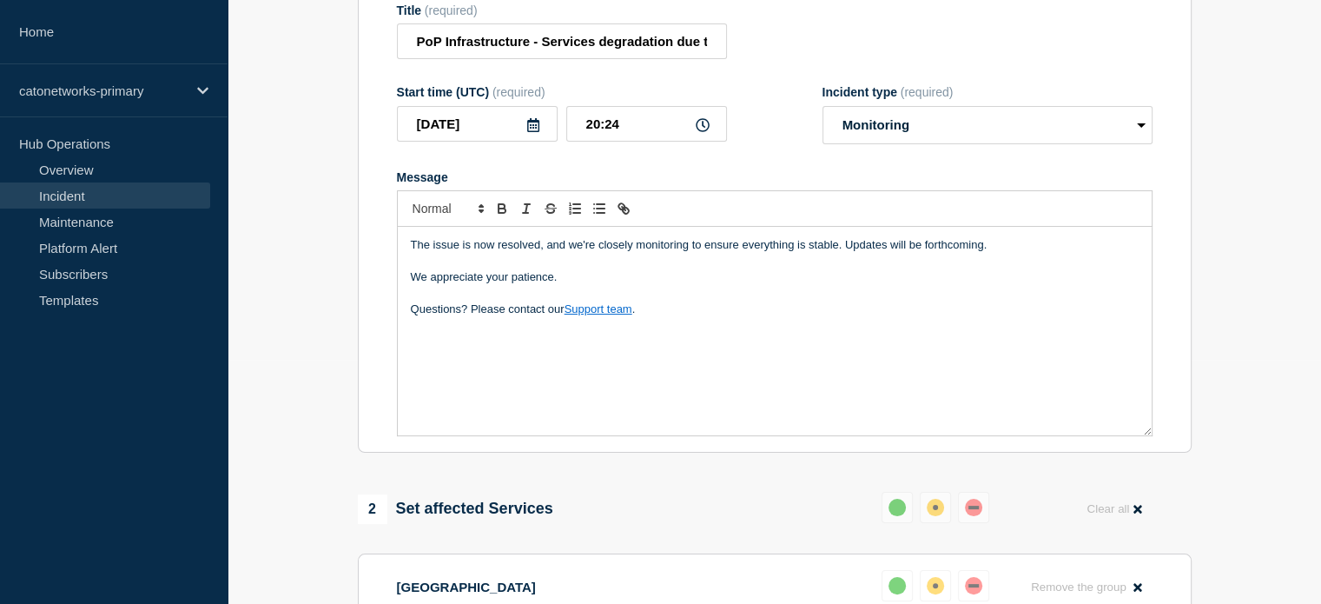
click at [665, 336] on div "The issue is now resolved, and we're closely monitoring to ensure everything is…" at bounding box center [775, 331] width 754 height 208
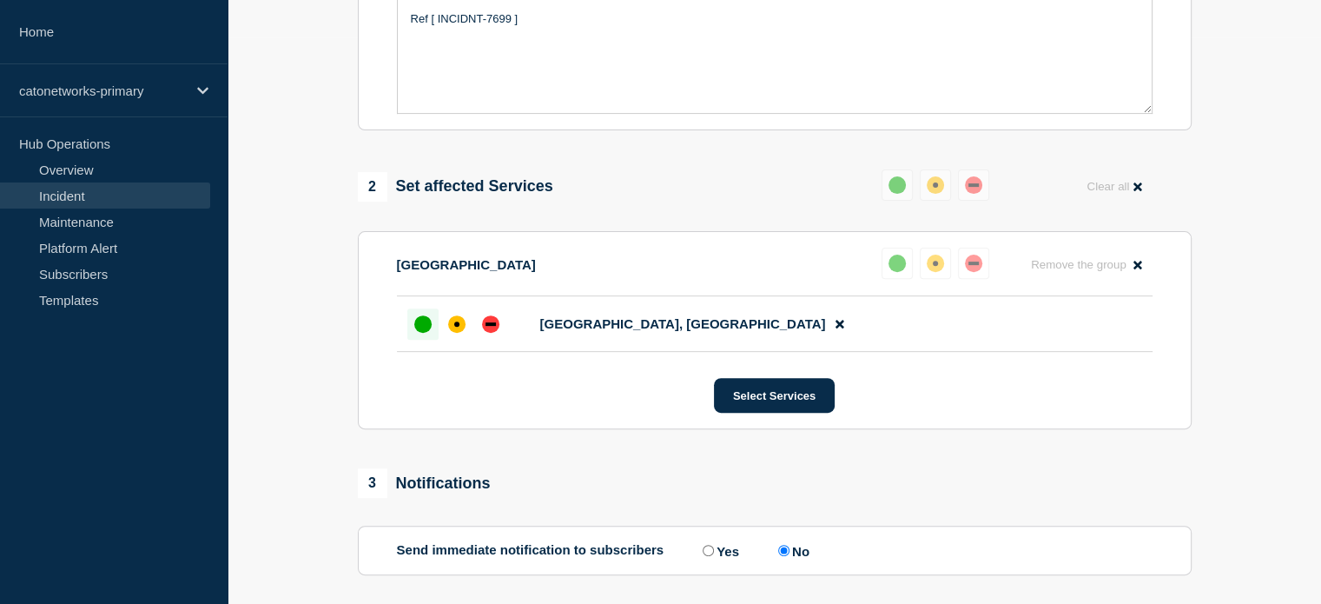
scroll to position [678, 0]
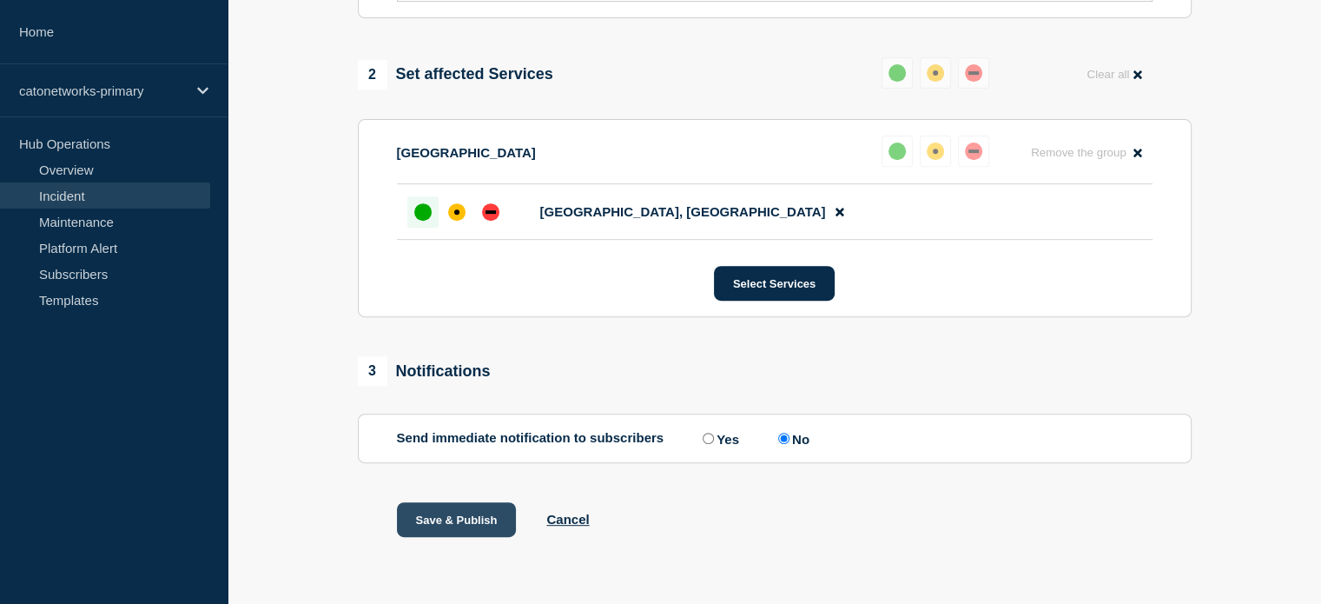
click at [426, 537] on button "Save & Publish" at bounding box center [457, 519] width 120 height 35
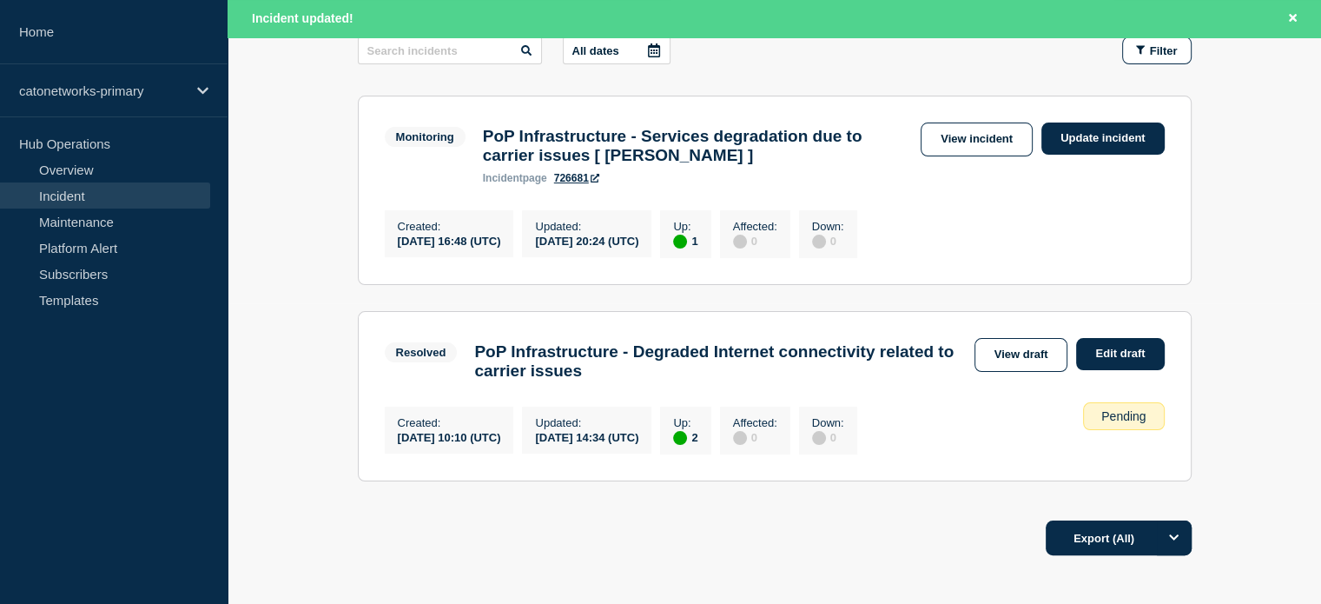
scroll to position [167, 0]
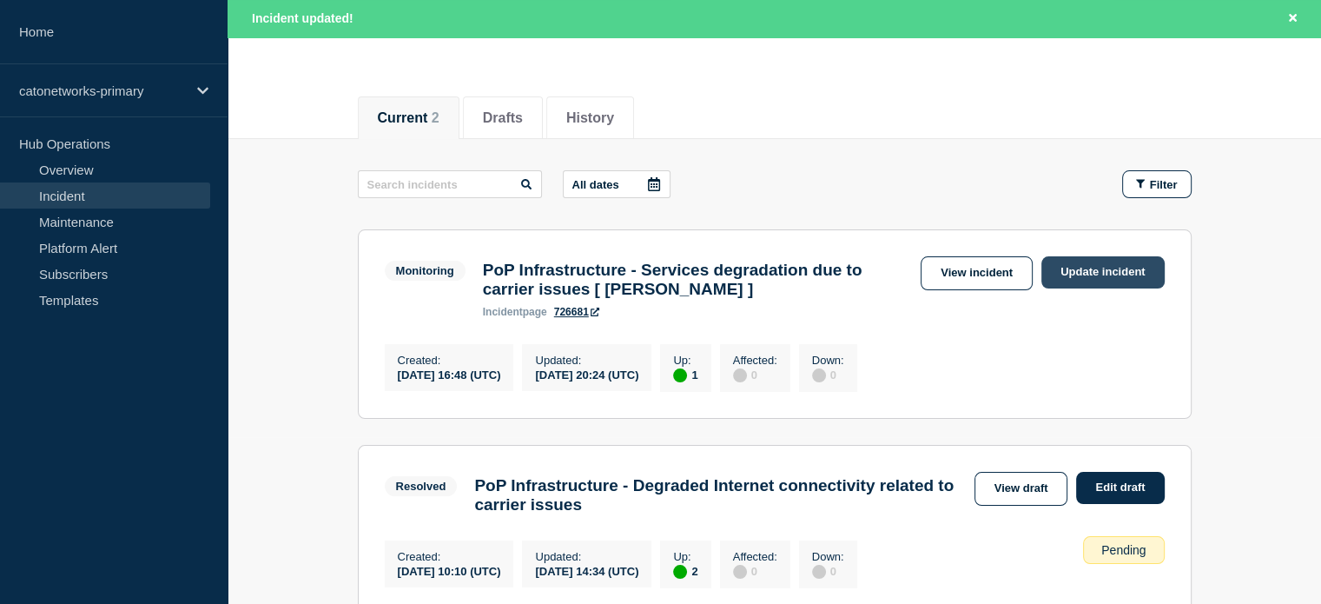
click at [1058, 275] on link "Update incident" at bounding box center [1102, 272] width 123 height 32
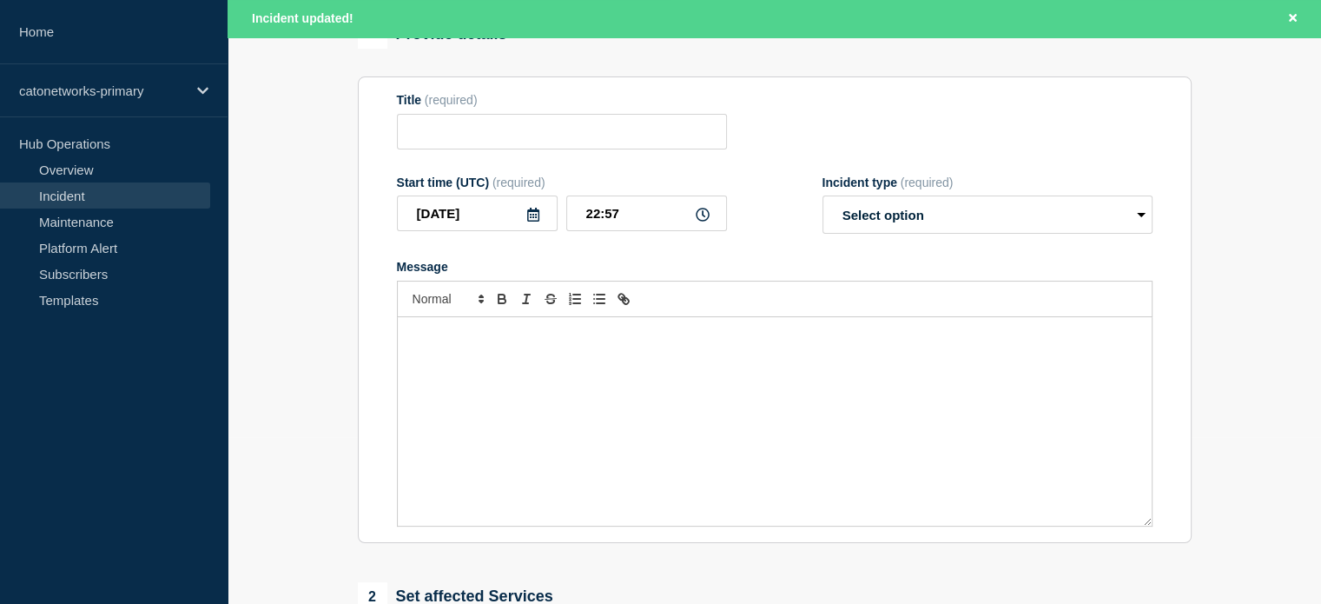
type input "PoP Infrastructure - Services degradation due to carrier issues [ Charlotte ]"
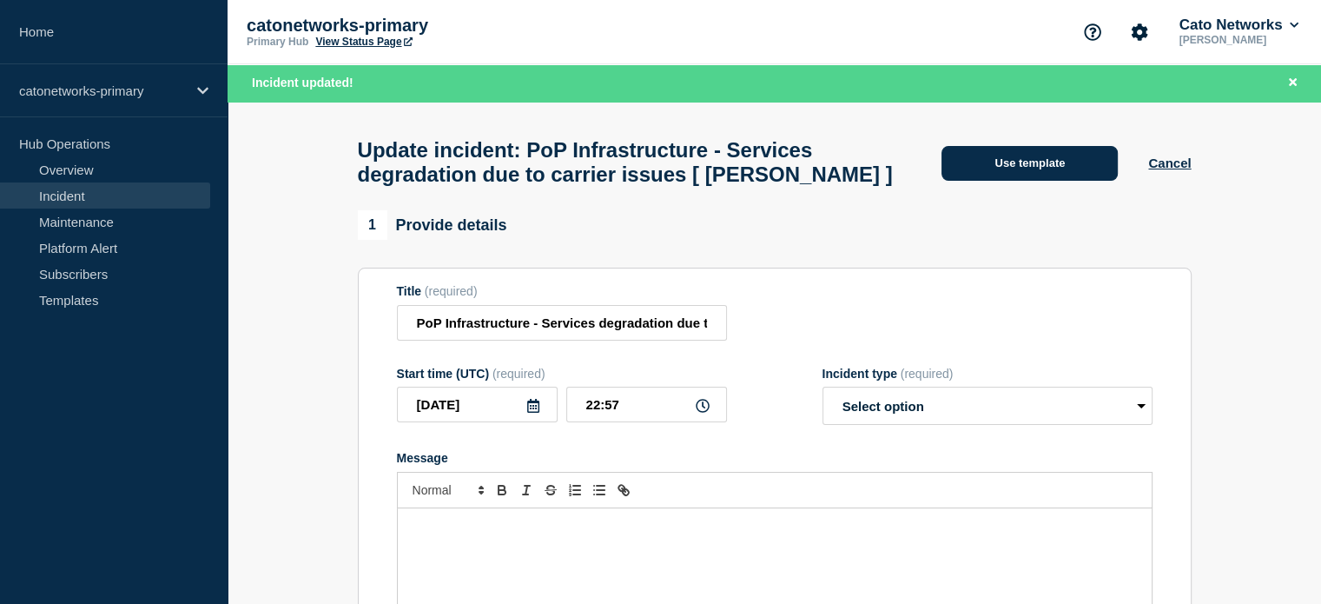
click at [980, 162] on button "Use template" at bounding box center [1030, 163] width 176 height 35
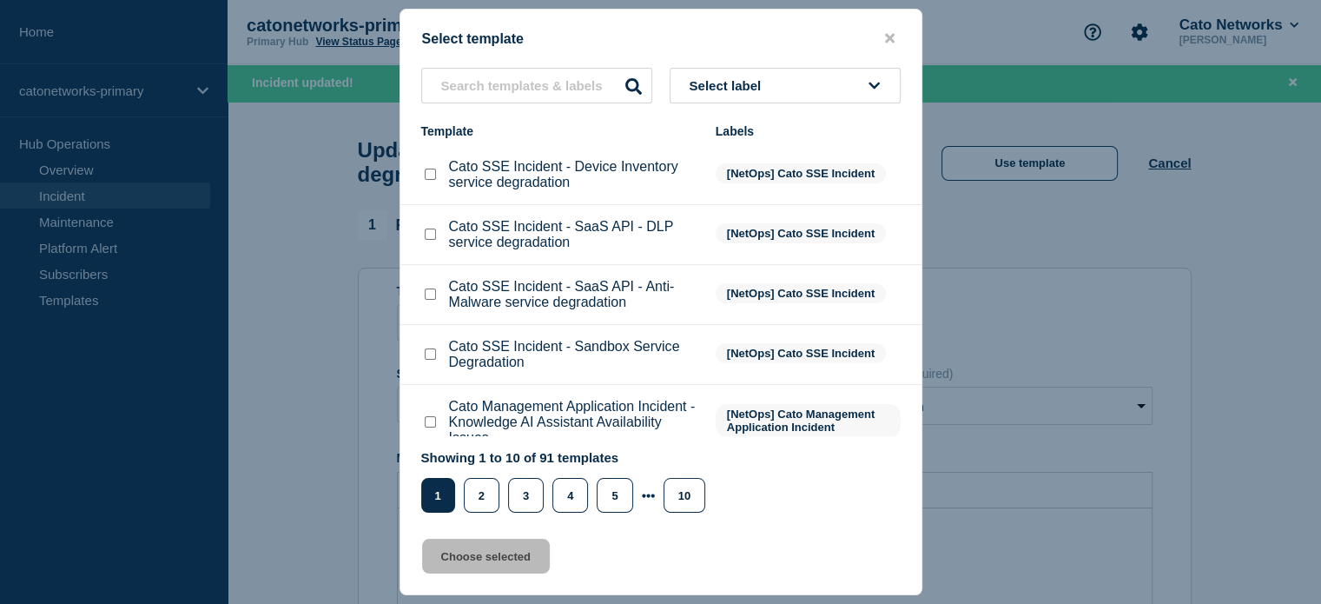
click at [731, 88] on span "Select label" at bounding box center [729, 85] width 79 height 15
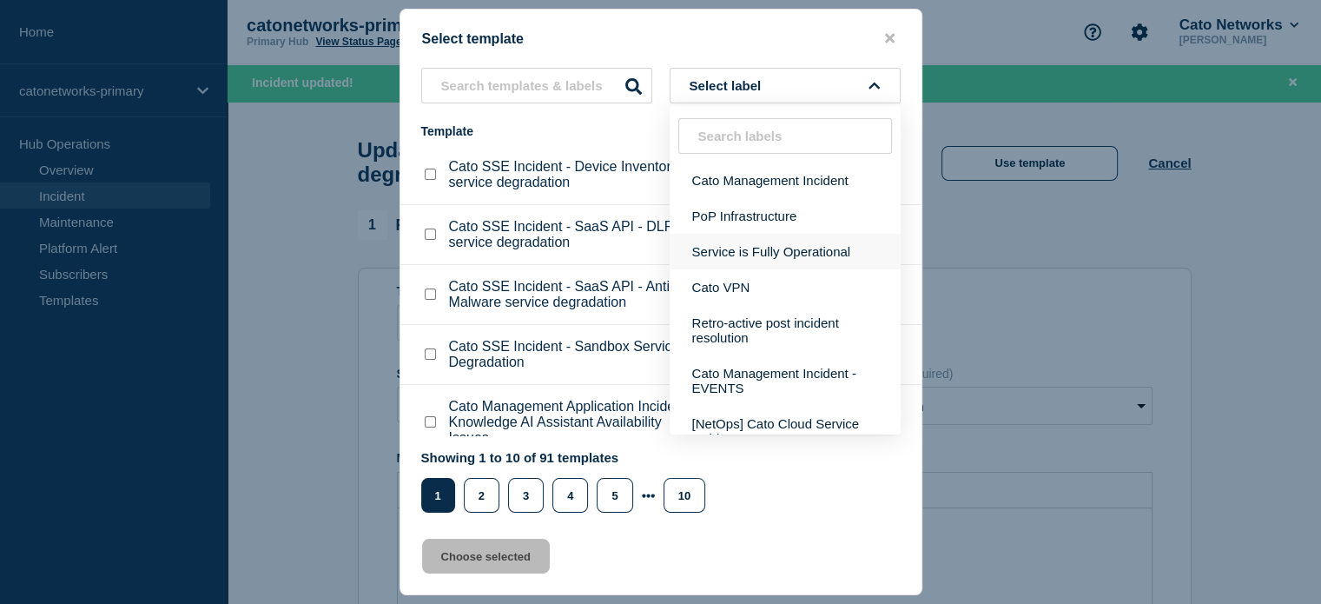
click at [756, 247] on button "Service is Fully Operational" at bounding box center [785, 252] width 231 height 36
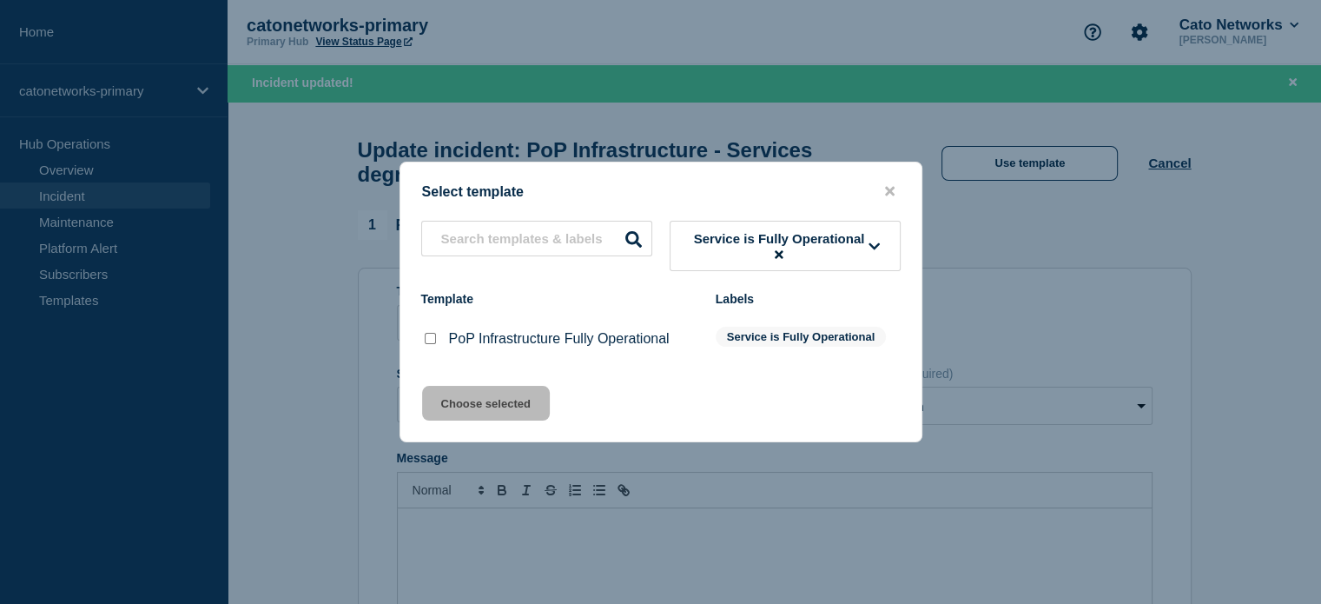
click at [423, 341] on div at bounding box center [429, 338] width 17 height 17
click at [434, 342] on input "PoP Infrastructure Fully Operational checkbox" at bounding box center [430, 338] width 11 height 11
checkbox input "true"
click at [489, 407] on button "Choose selected" at bounding box center [486, 403] width 128 height 35
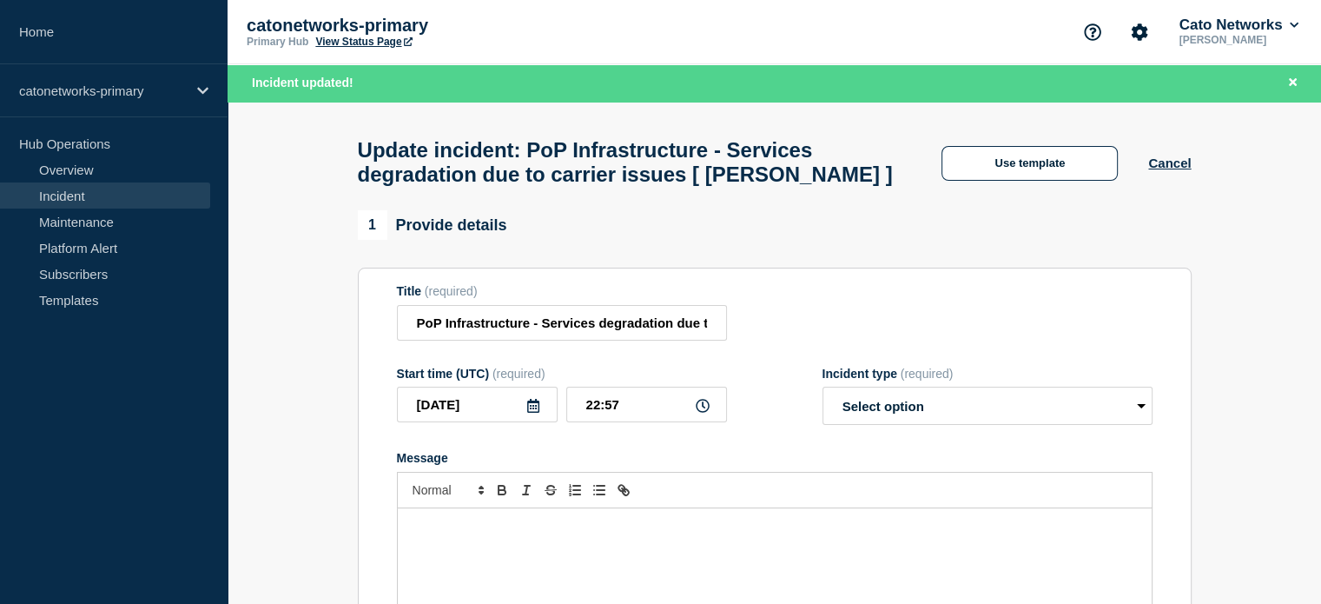
select select "resolved"
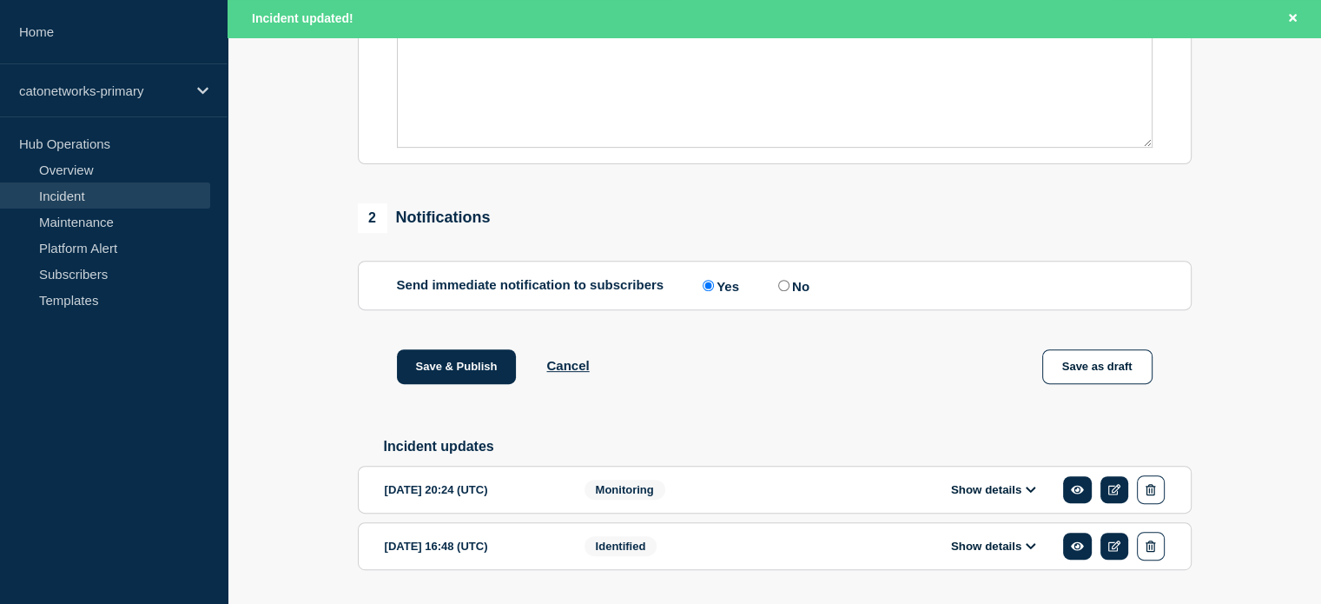
scroll to position [660, 0]
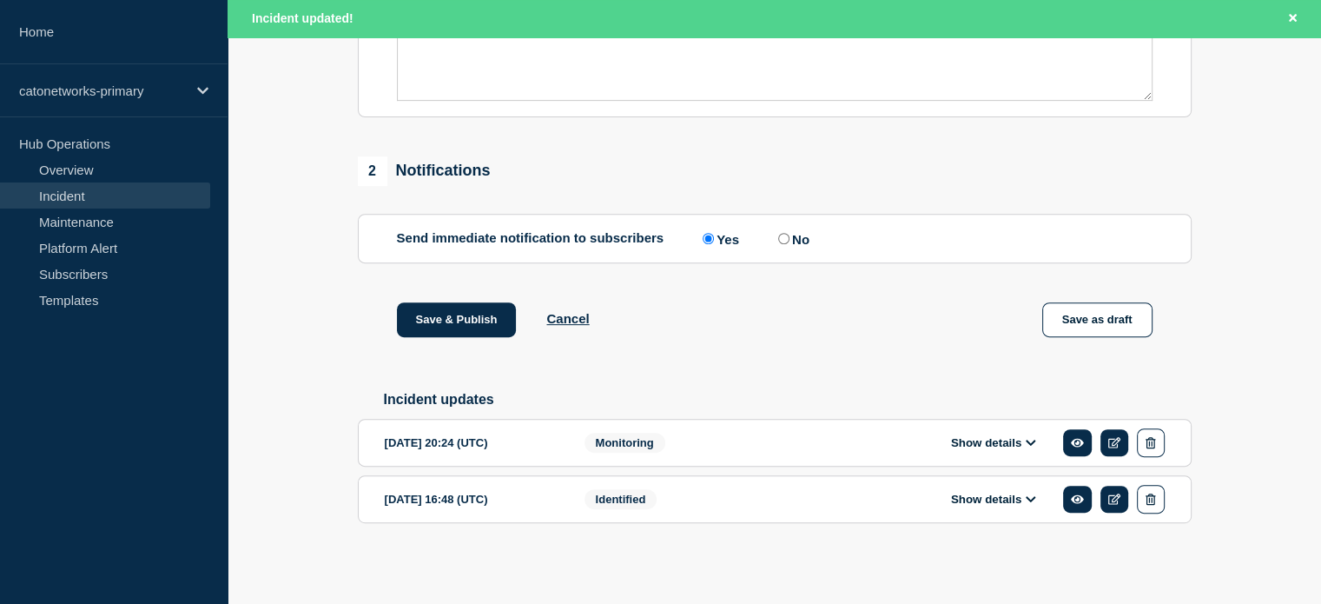
click at [1022, 445] on button "Show details" at bounding box center [994, 442] width 96 height 15
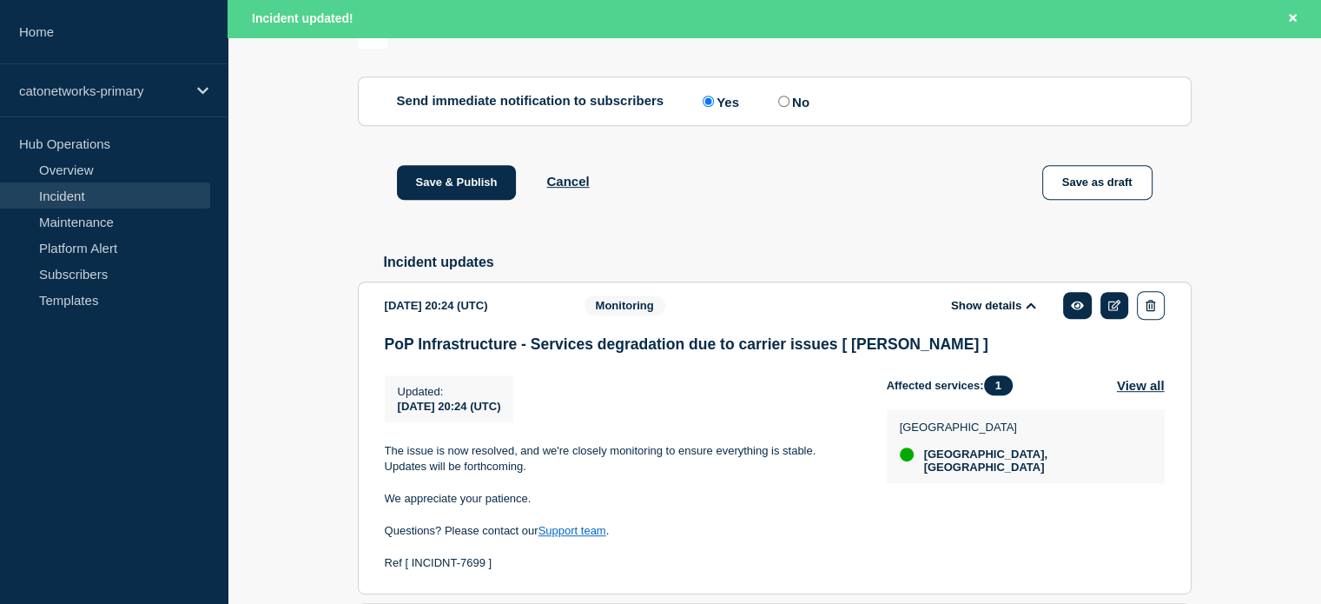
scroll to position [921, 0]
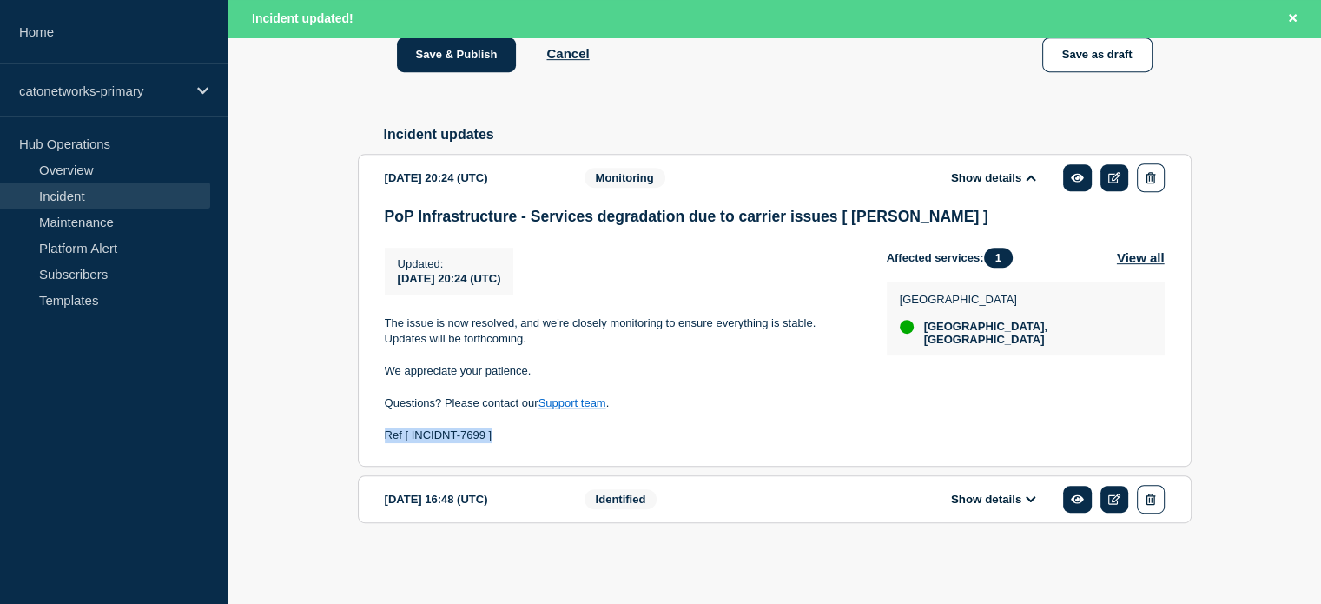
drag, startPoint x: 509, startPoint y: 442, endPoint x: 372, endPoint y: 437, distance: 137.3
click at [372, 437] on section "2025-10-01 20:24 (UTC) Show details Monitoring PoP Infrastructure - Services de…" at bounding box center [775, 310] width 834 height 313
copy p "Ref [ INCIDNT-7699 ]"
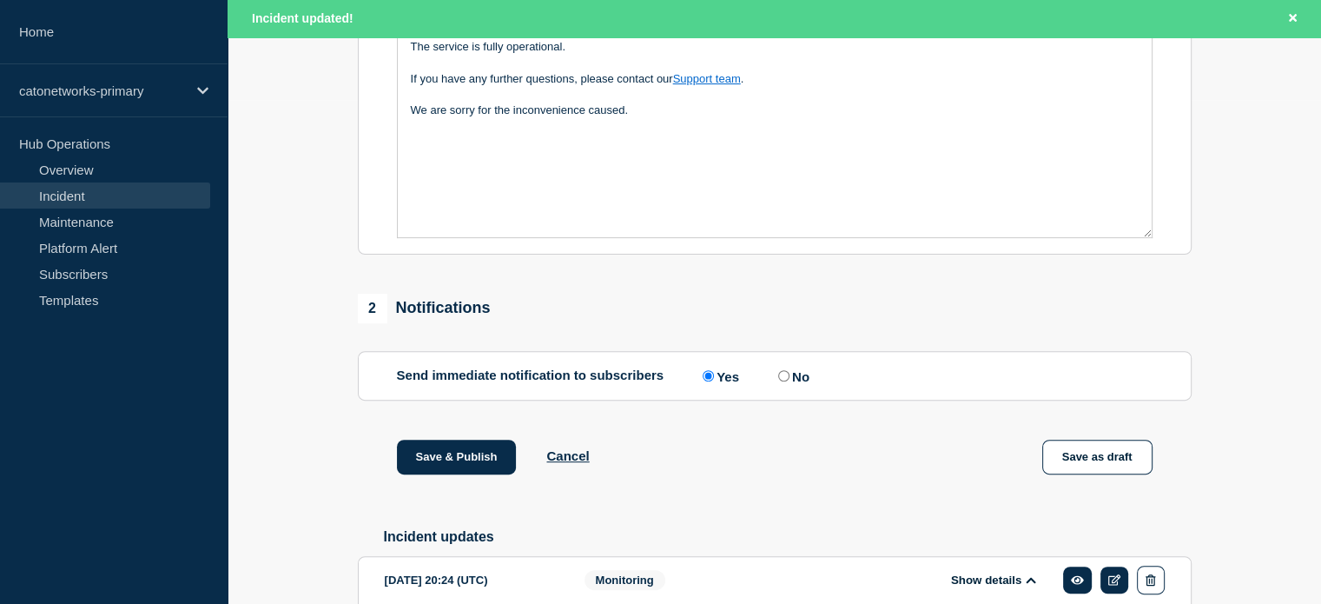
scroll to position [486, 0]
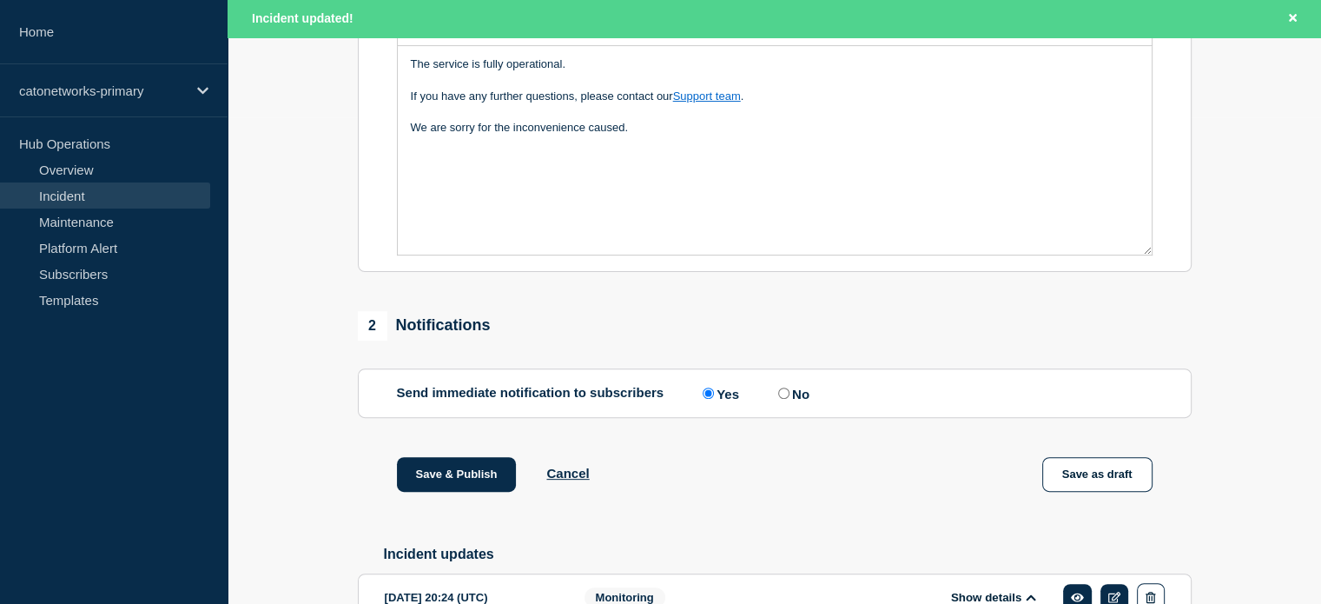
click at [551, 196] on div "The service is fully operational. If you have any further questions, please con…" at bounding box center [775, 150] width 754 height 208
click at [646, 164] on div "The service is fully operational. If you have any further questions, please con…" at bounding box center [775, 150] width 754 height 208
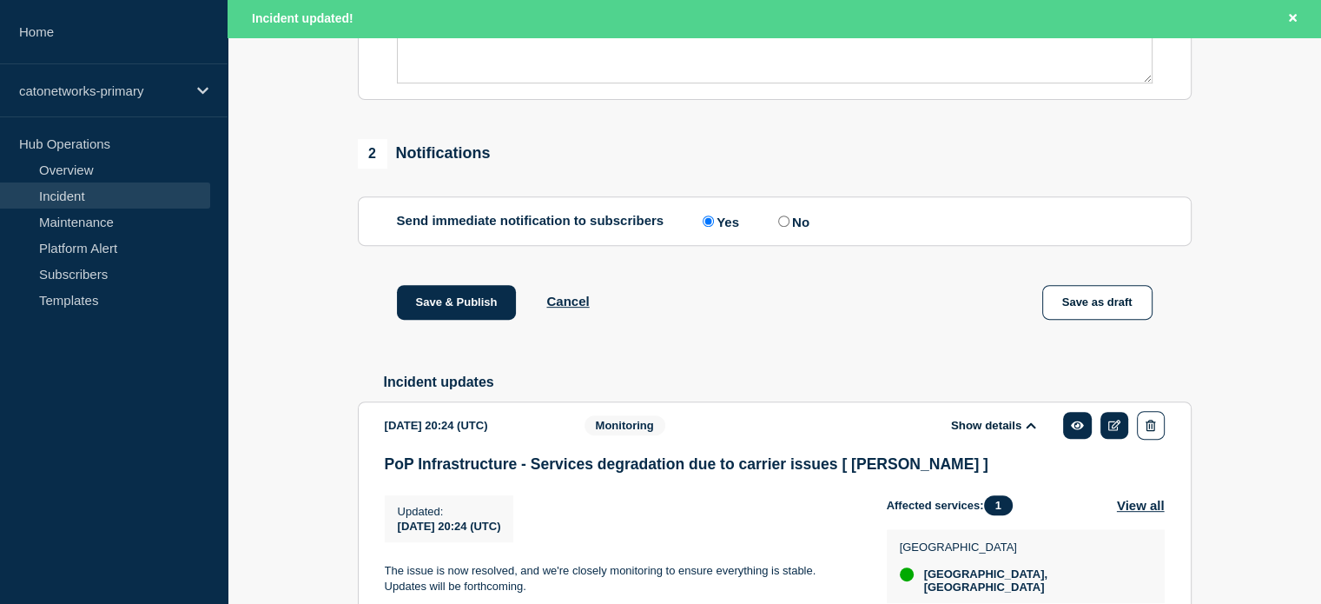
scroll to position [695, 0]
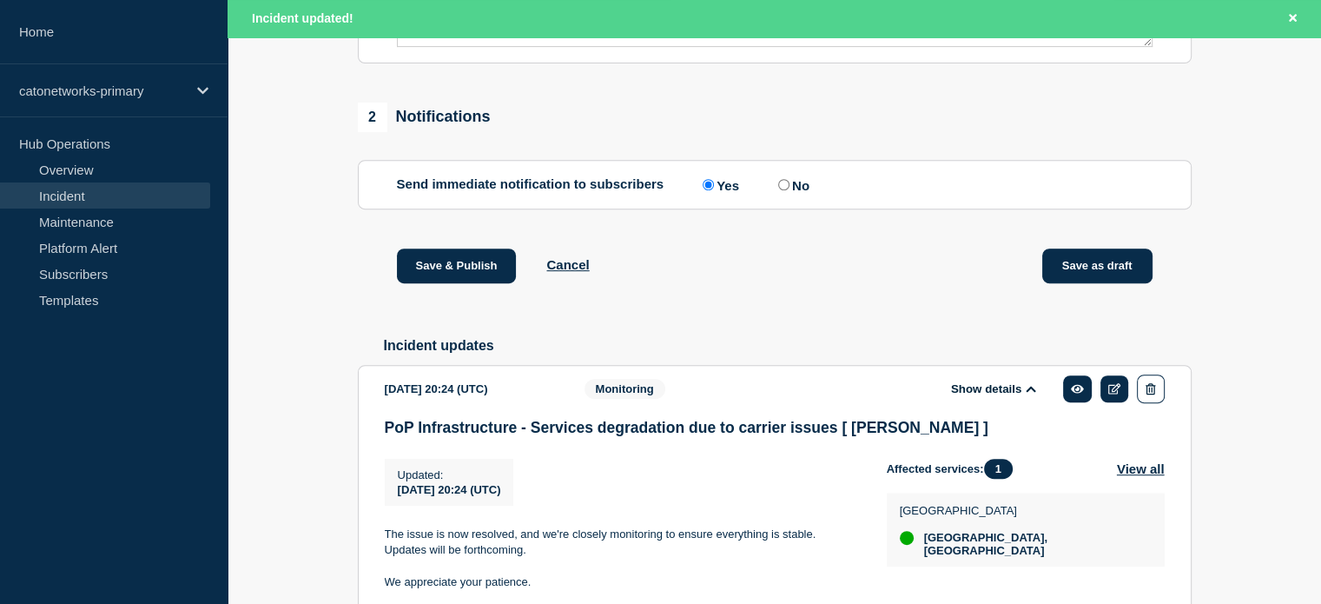
click at [1075, 281] on button "Save as draft" at bounding box center [1097, 265] width 110 height 35
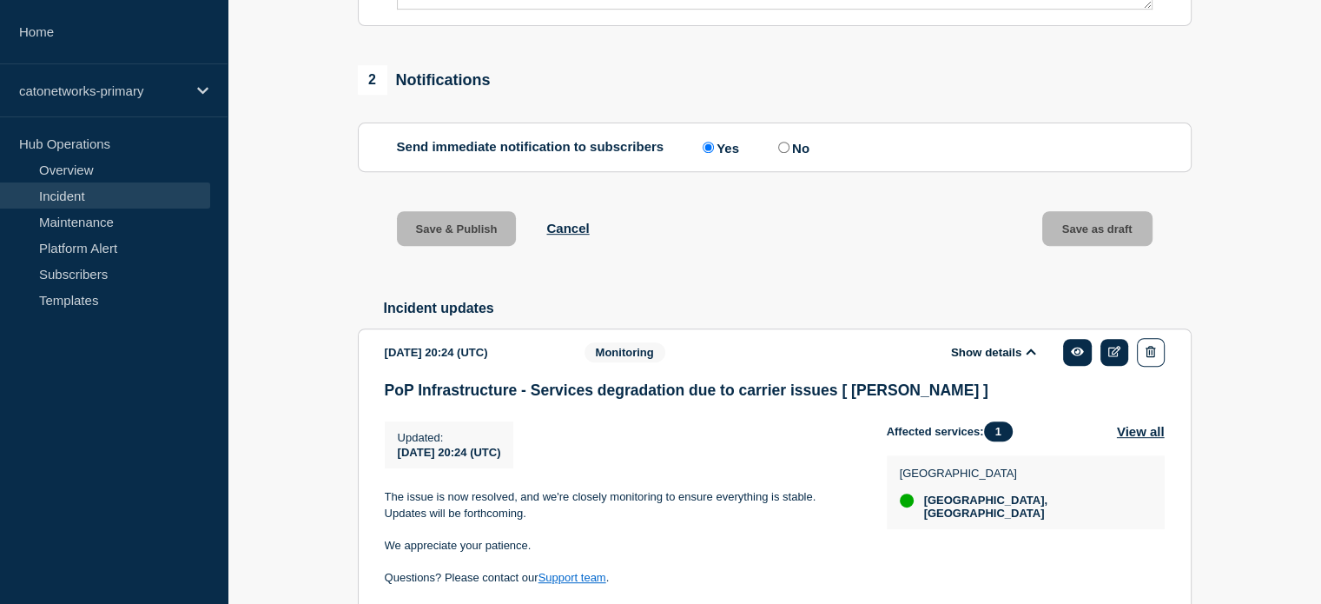
scroll to position [658, 0]
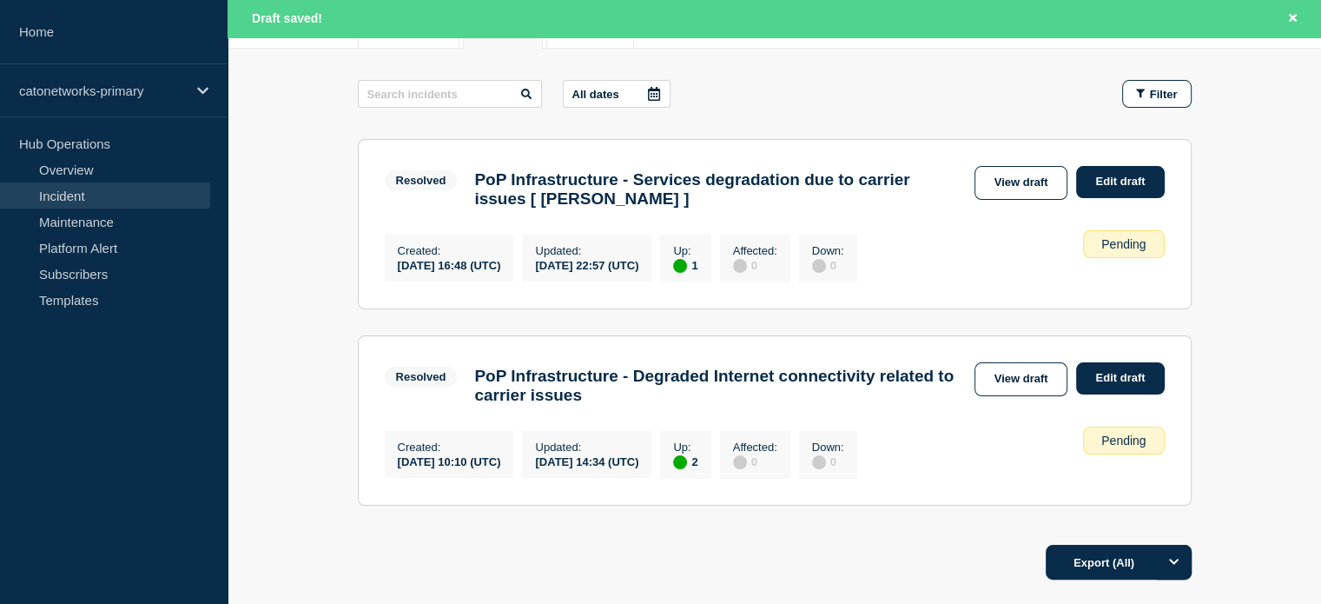
scroll to position [261, 0]
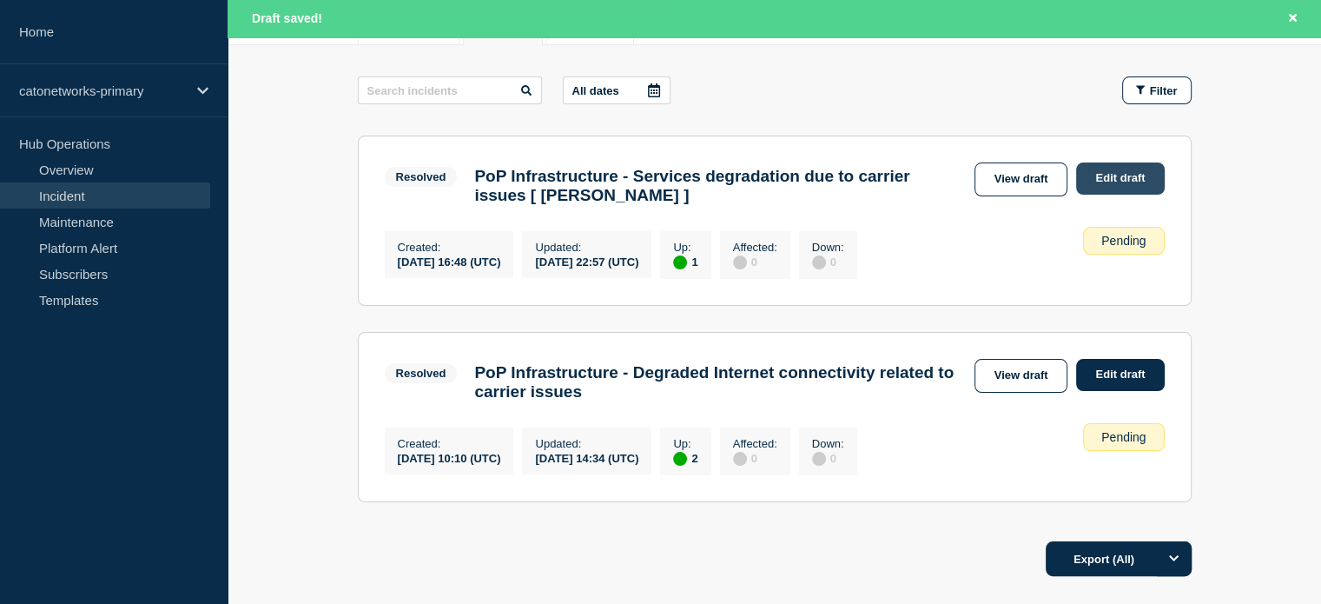
click at [1094, 173] on link "Edit draft" at bounding box center [1120, 178] width 88 height 32
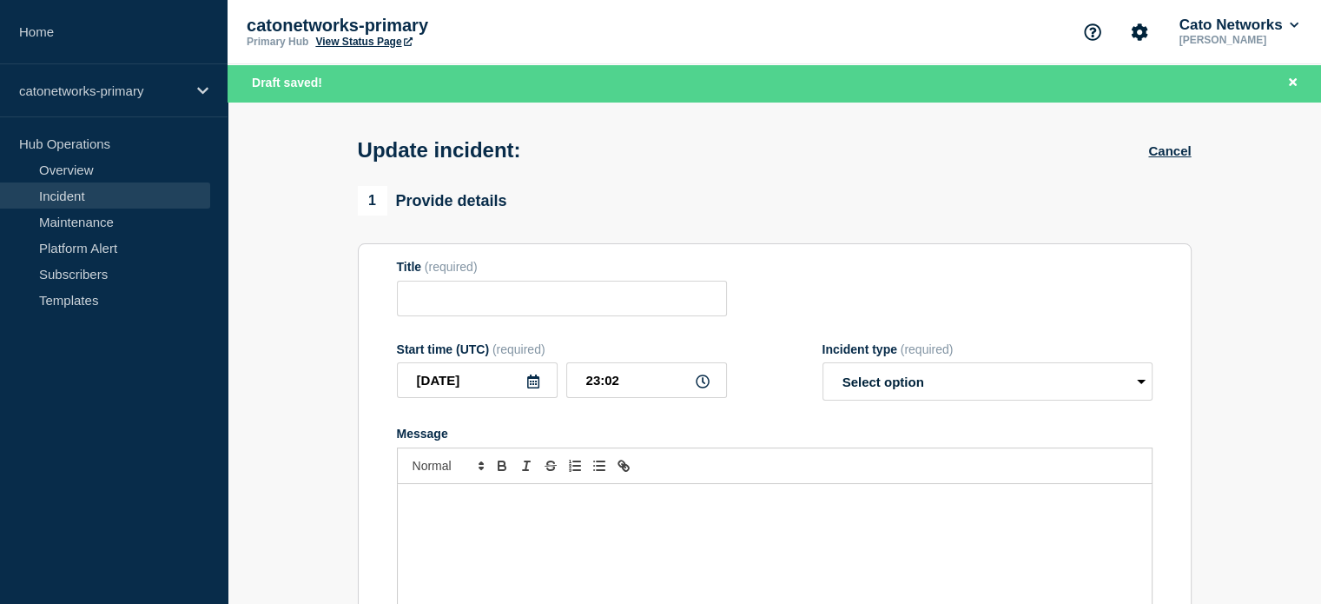
type input "PoP Infrastructure - Services degradation due to carrier issues [ Charlotte ]"
type input "22:57"
select select "resolved"
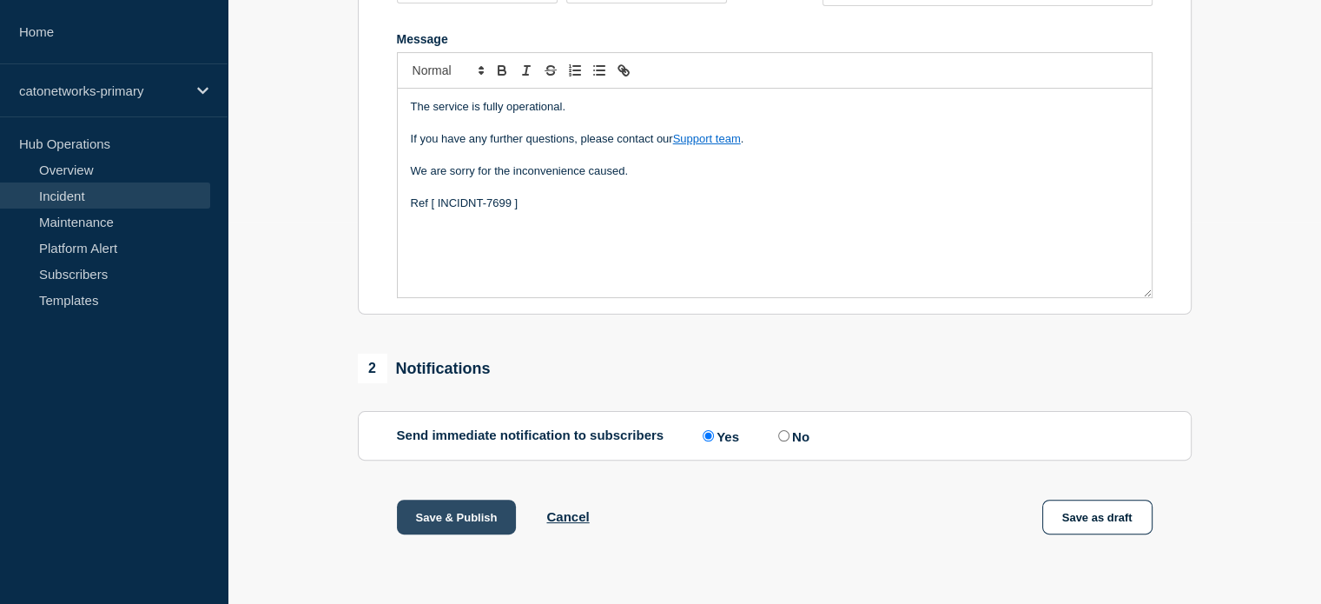
scroll to position [393, 0]
click at [459, 518] on button "Save & Publish" at bounding box center [457, 516] width 120 height 35
